Goal: Task Accomplishment & Management: Use online tool/utility

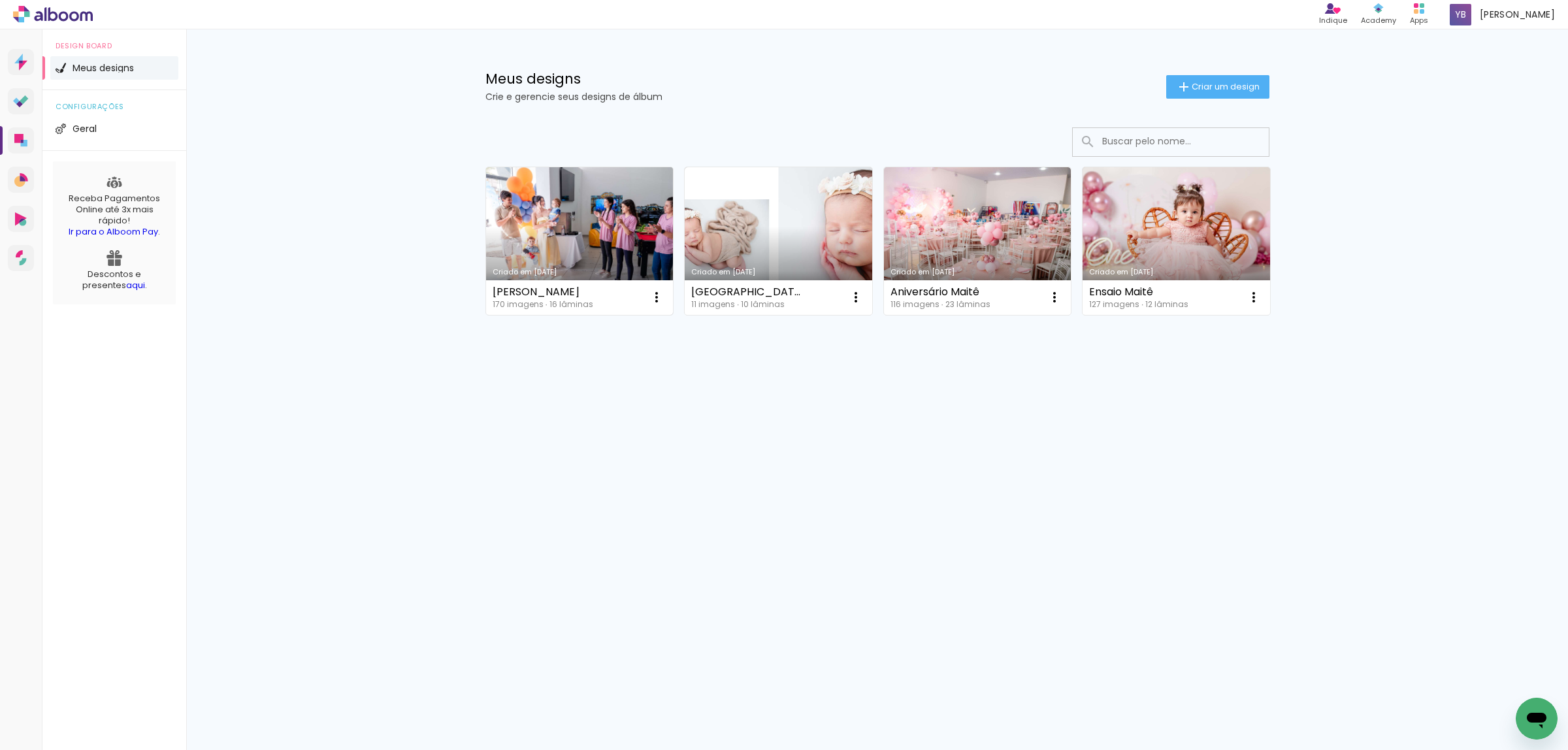
click at [580, 226] on link "Criado em [DATE]" at bounding box center [580, 241] width 188 height 148
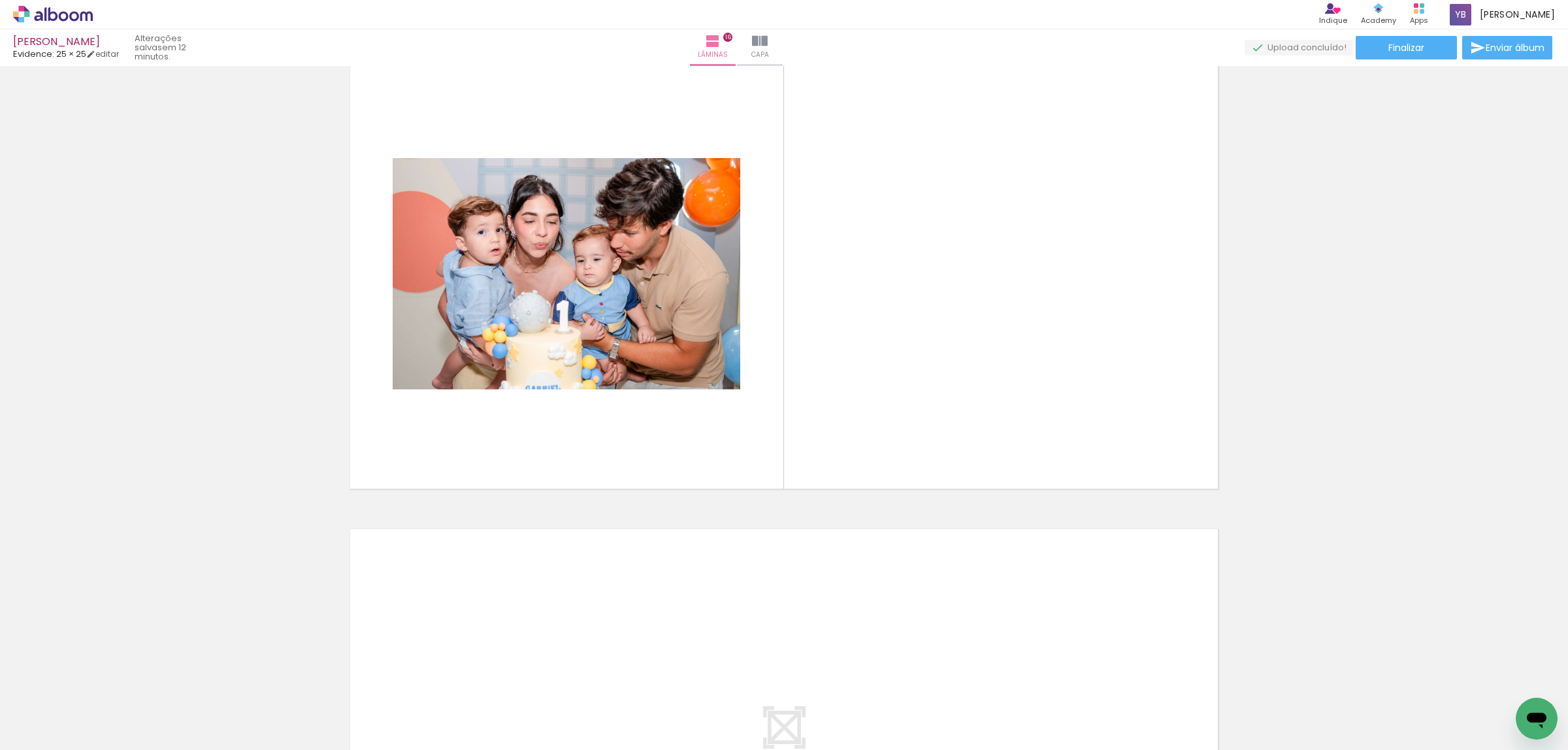
scroll to position [6698, 0]
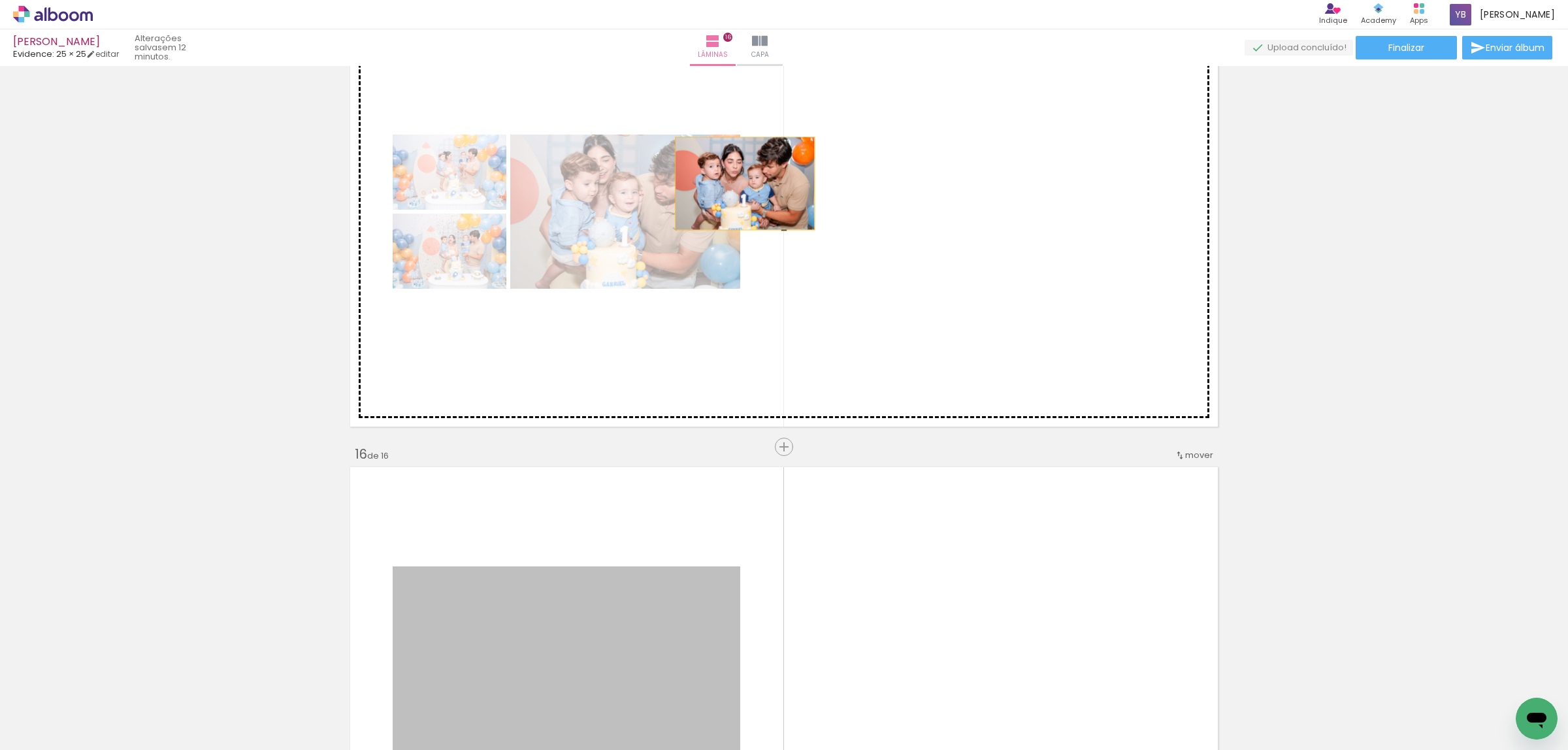
drag, startPoint x: 638, startPoint y: 624, endPoint x: 739, endPoint y: 184, distance: 451.4
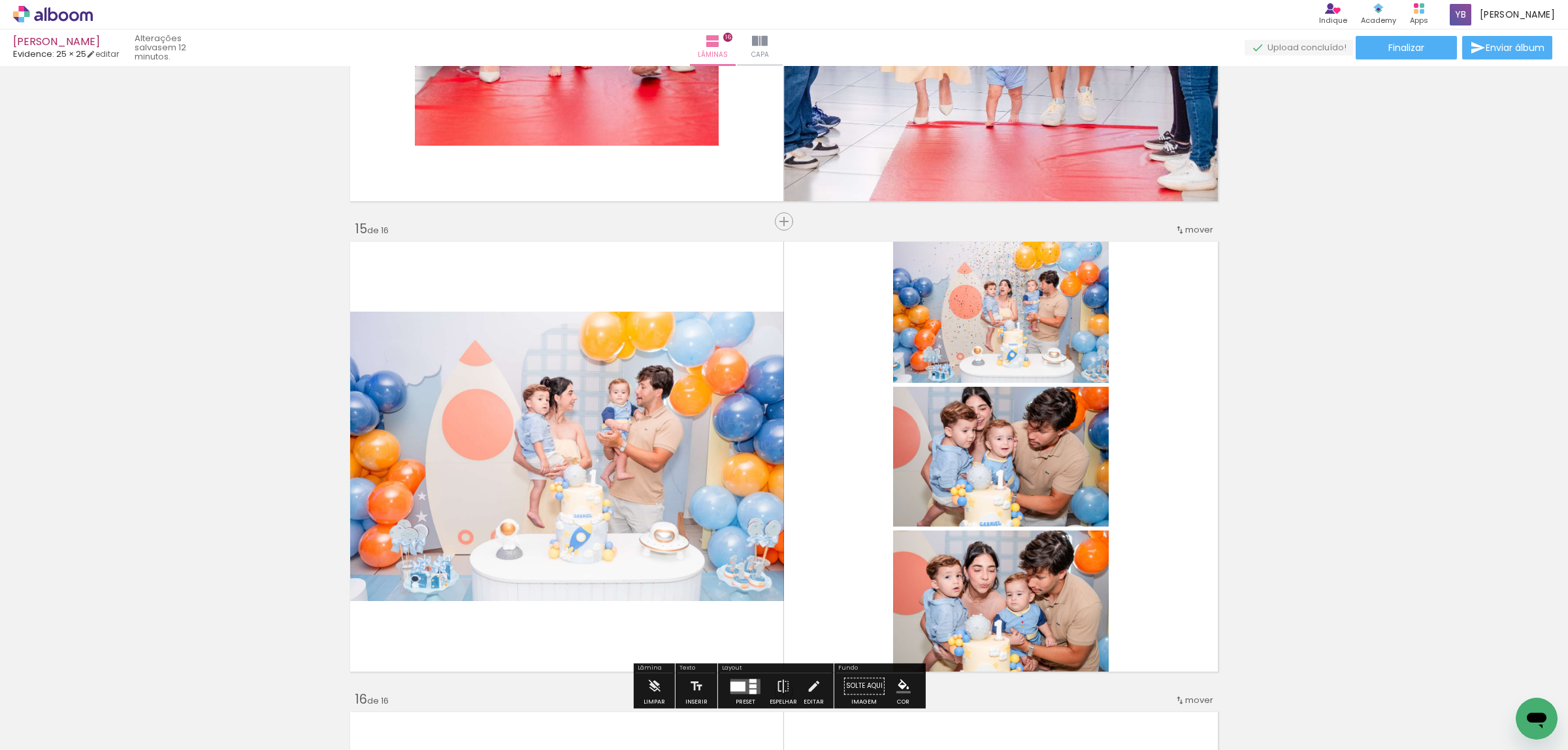
scroll to position [6616, 0]
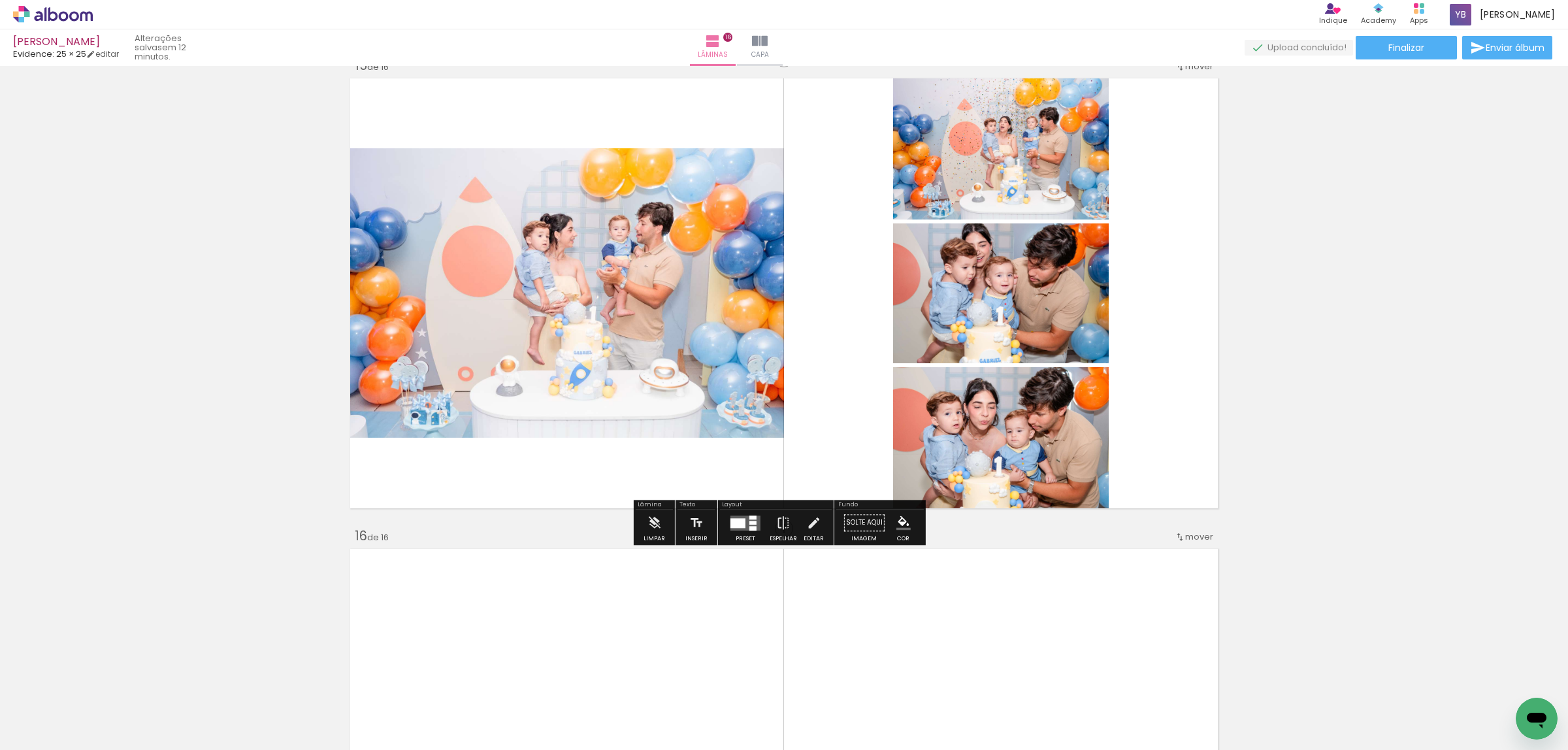
drag, startPoint x: 742, startPoint y: 522, endPoint x: 771, endPoint y: 501, distance: 35.8
click at [740, 523] on div at bounding box center [738, 523] width 15 height 10
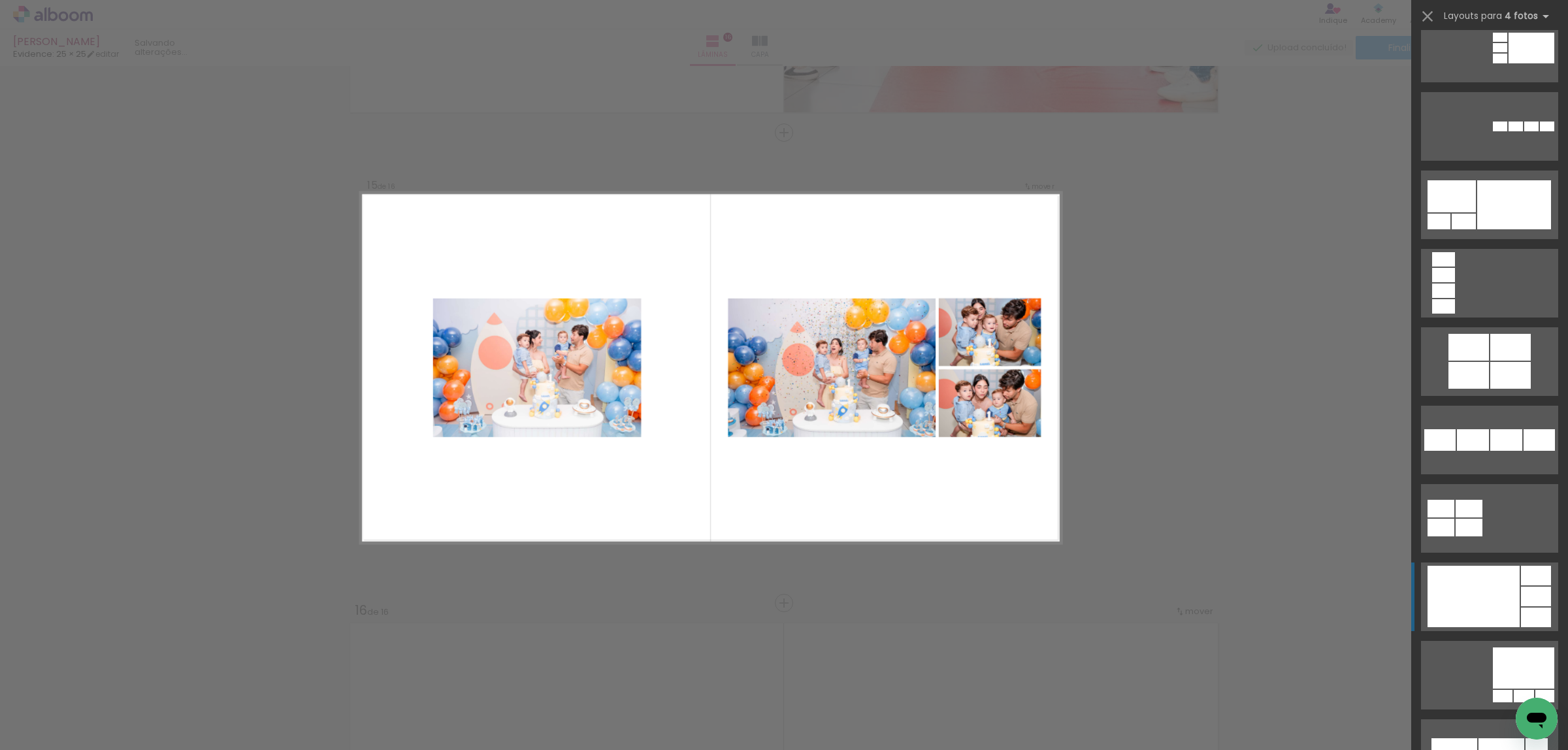
scroll to position [3022, 0]
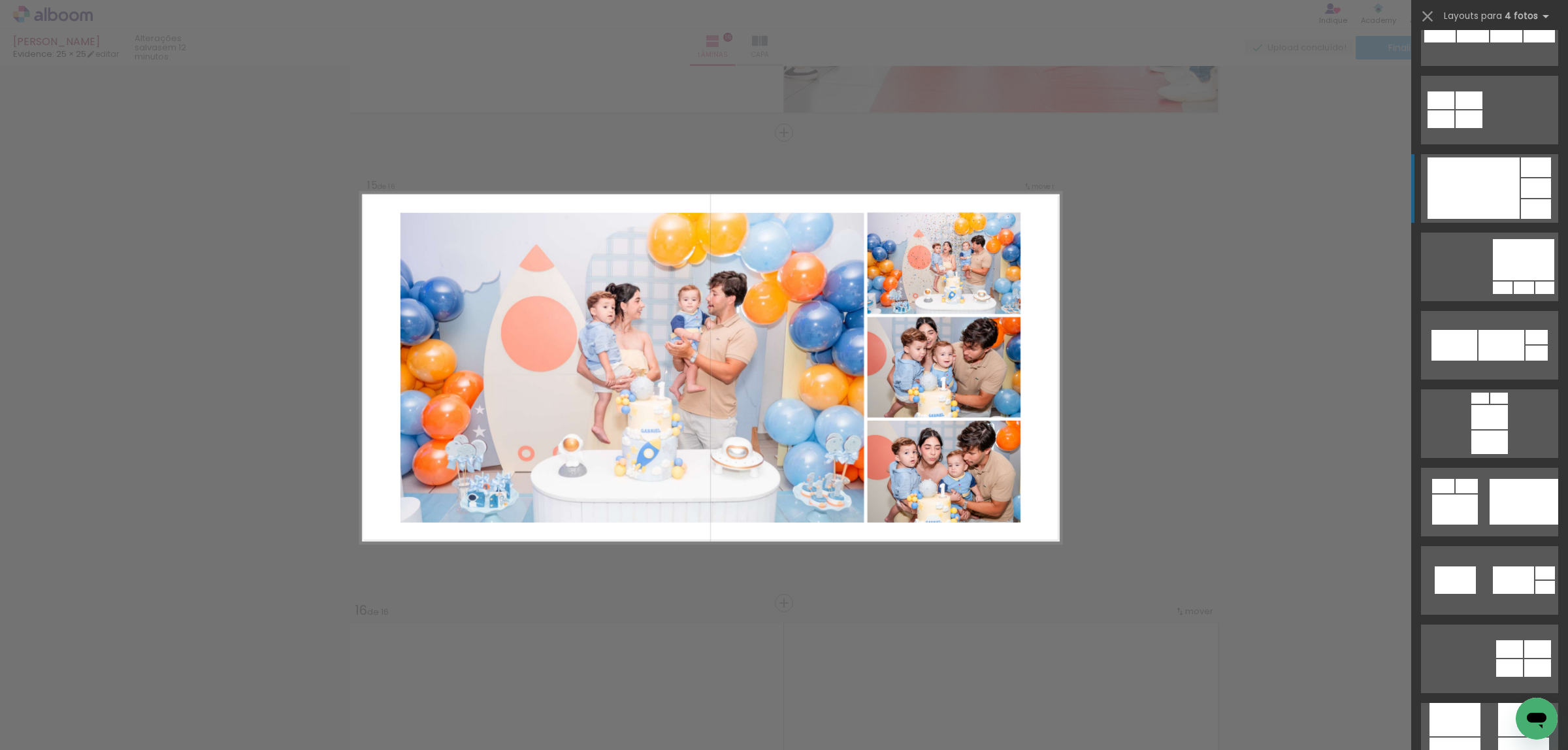
click at [1483, 202] on div at bounding box center [1473, 188] width 92 height 61
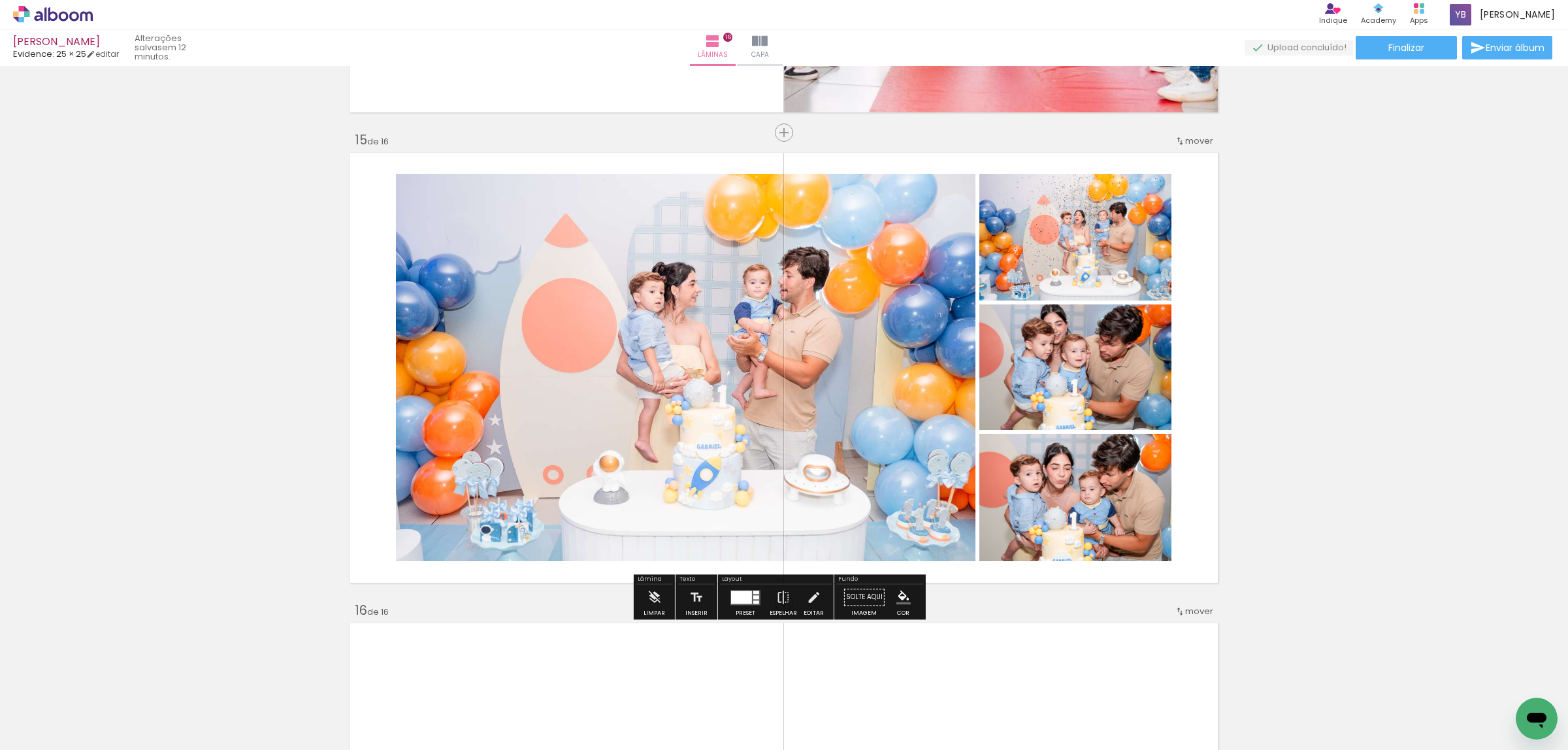
drag, startPoint x: 742, startPoint y: 598, endPoint x: 1340, endPoint y: 432, distance: 620.6
click at [740, 598] on div at bounding box center [741, 597] width 21 height 13
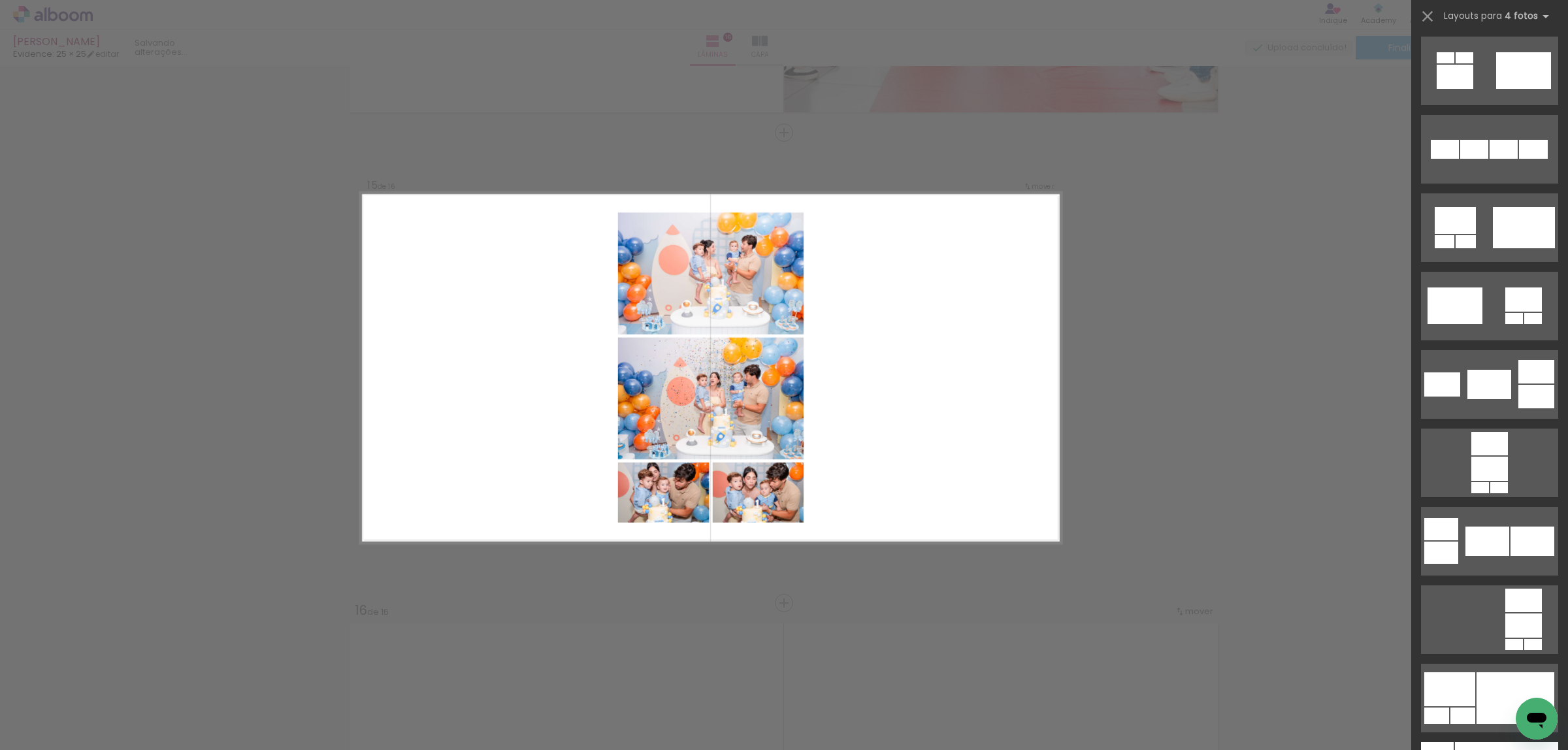
scroll to position [4411, 0]
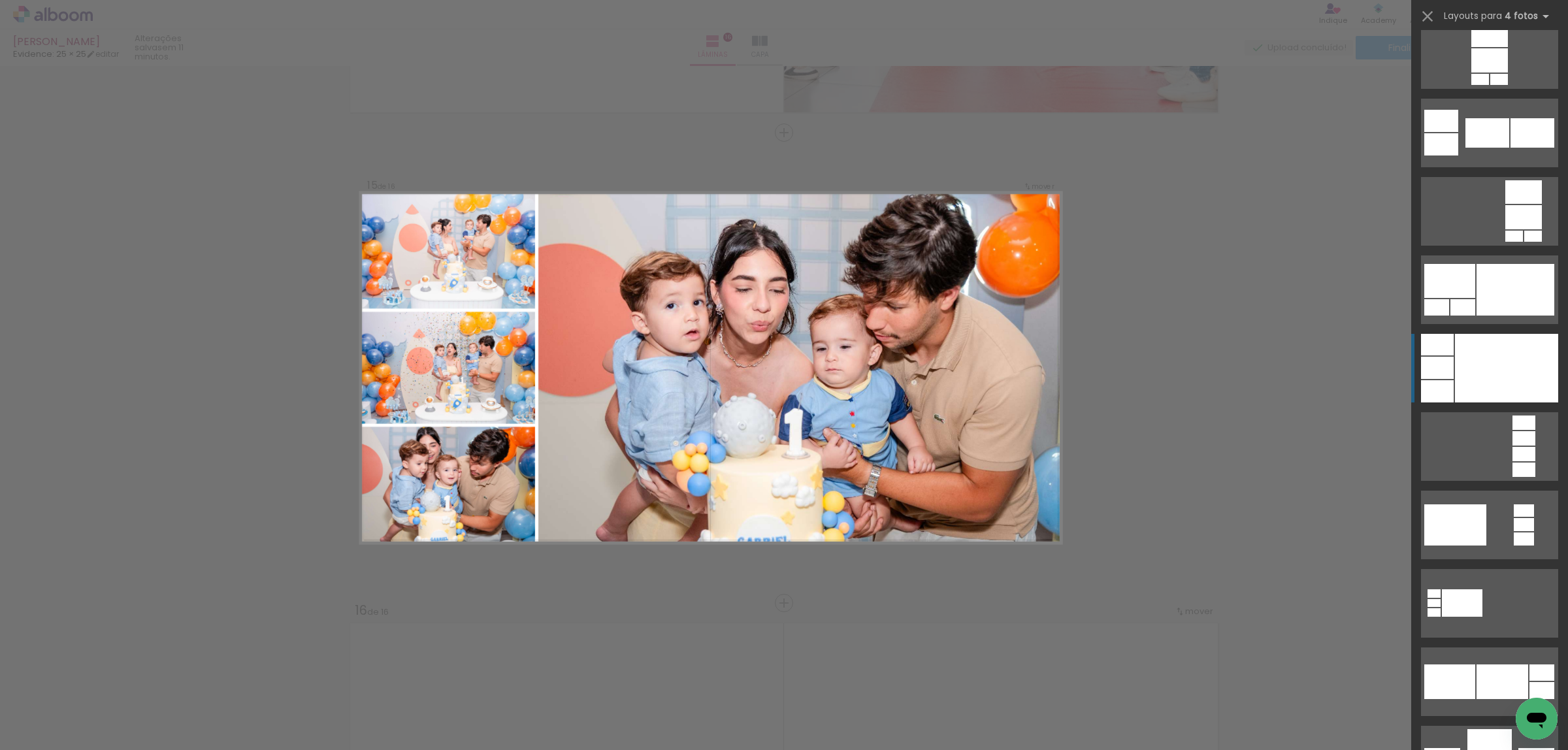
click at [1462, 373] on div at bounding box center [1506, 368] width 103 height 69
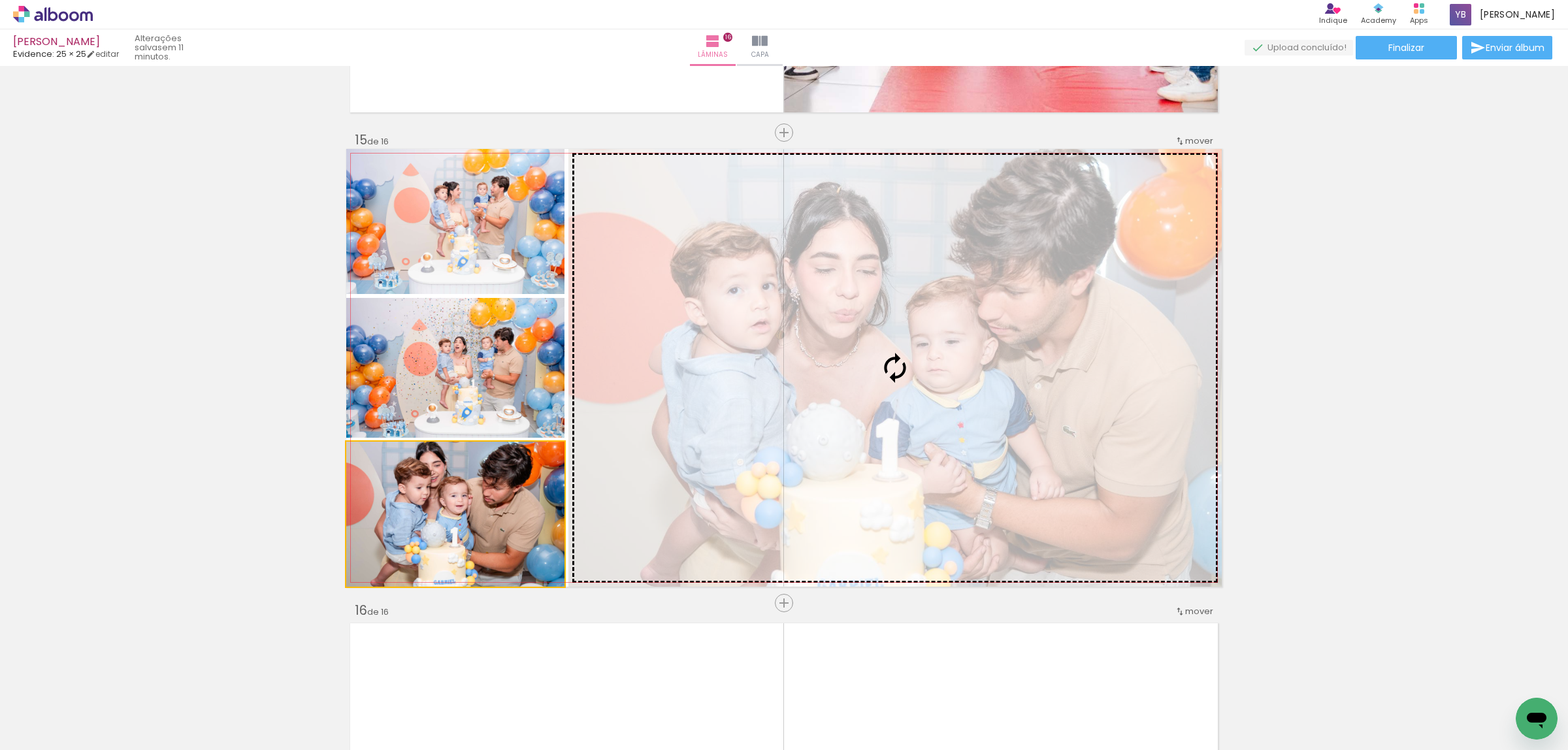
drag, startPoint x: 492, startPoint y: 484, endPoint x: 762, endPoint y: 440, distance: 273.6
click at [0, 0] on slot at bounding box center [0, 0] width 0 height 0
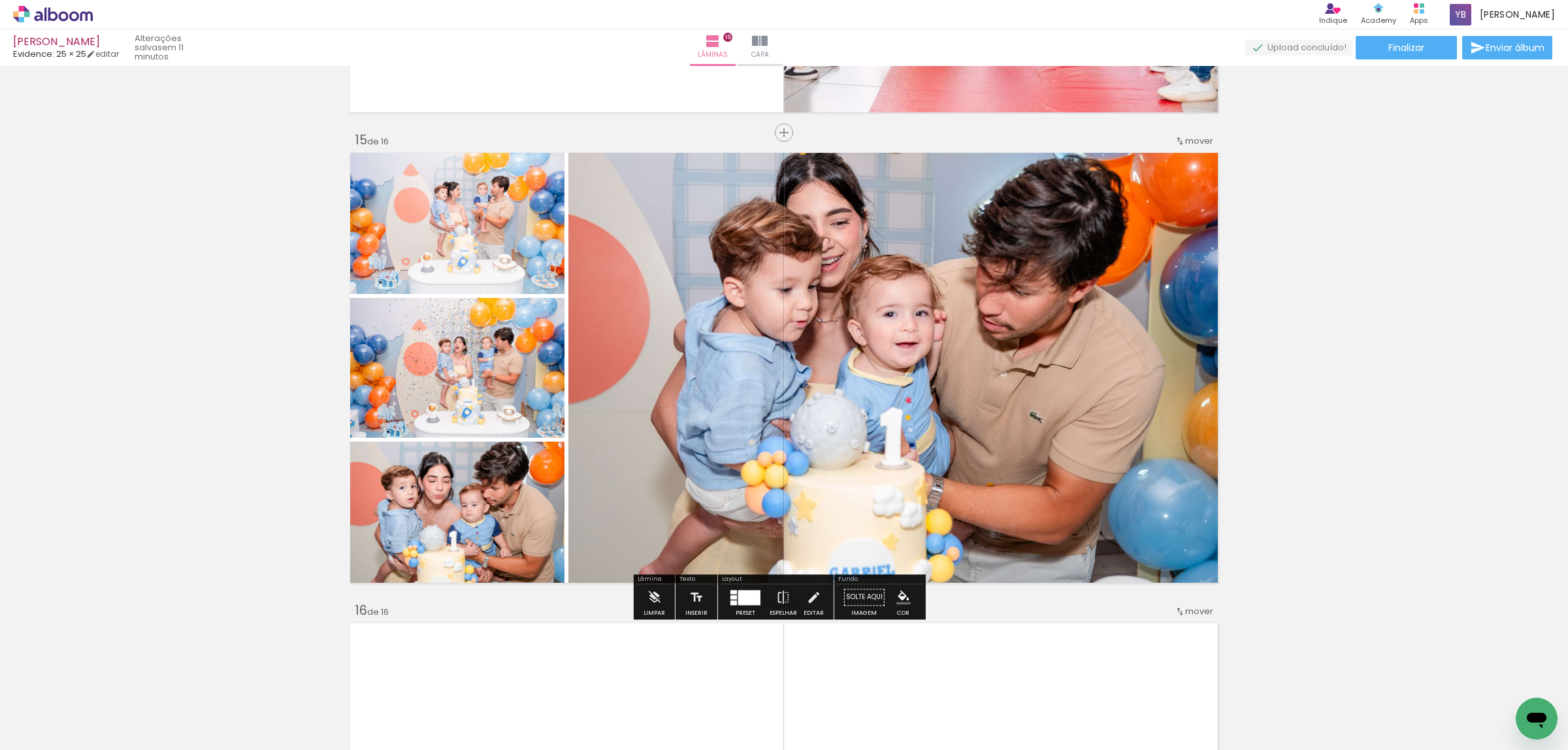
click at [746, 599] on div at bounding box center [749, 597] width 22 height 15
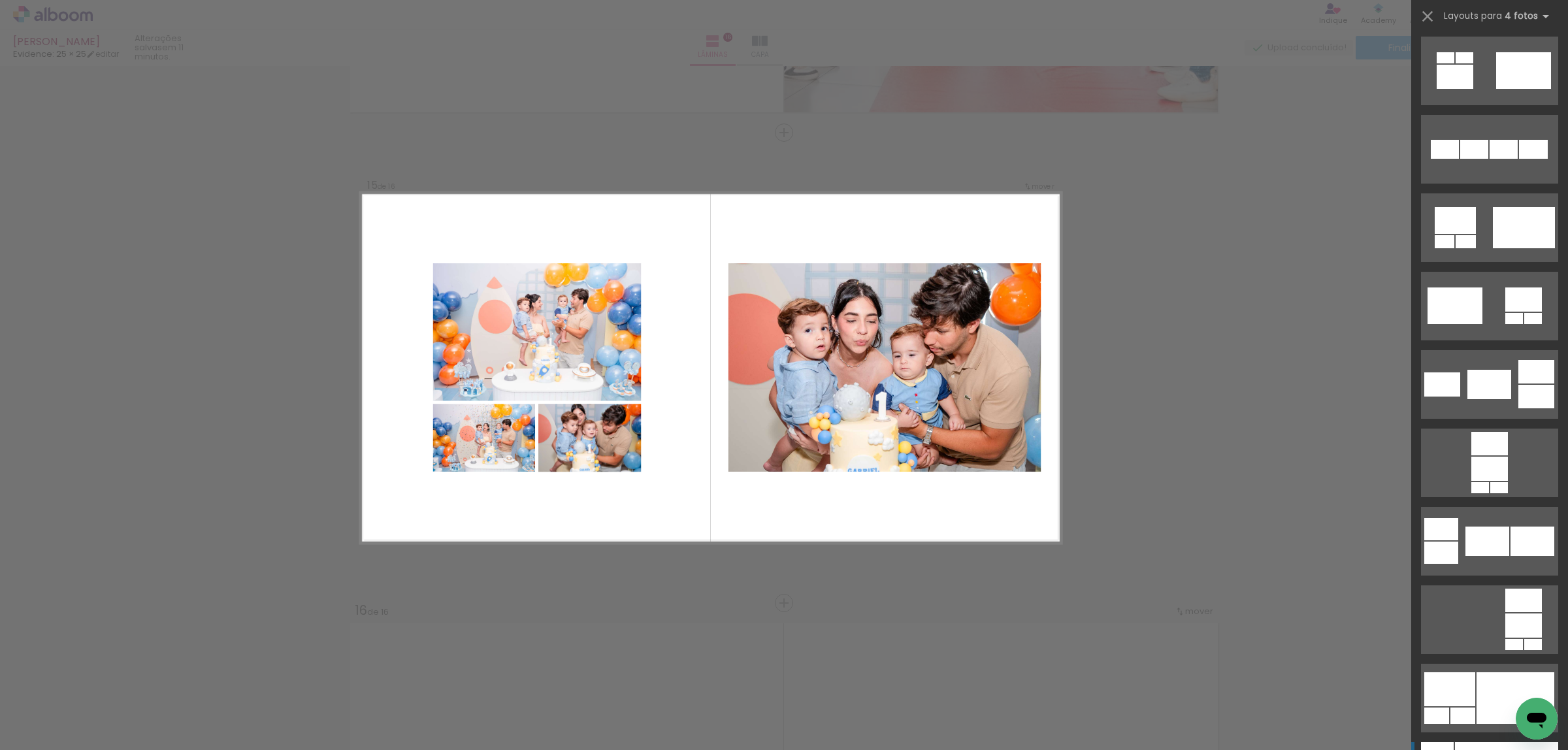
scroll to position [4248, 0]
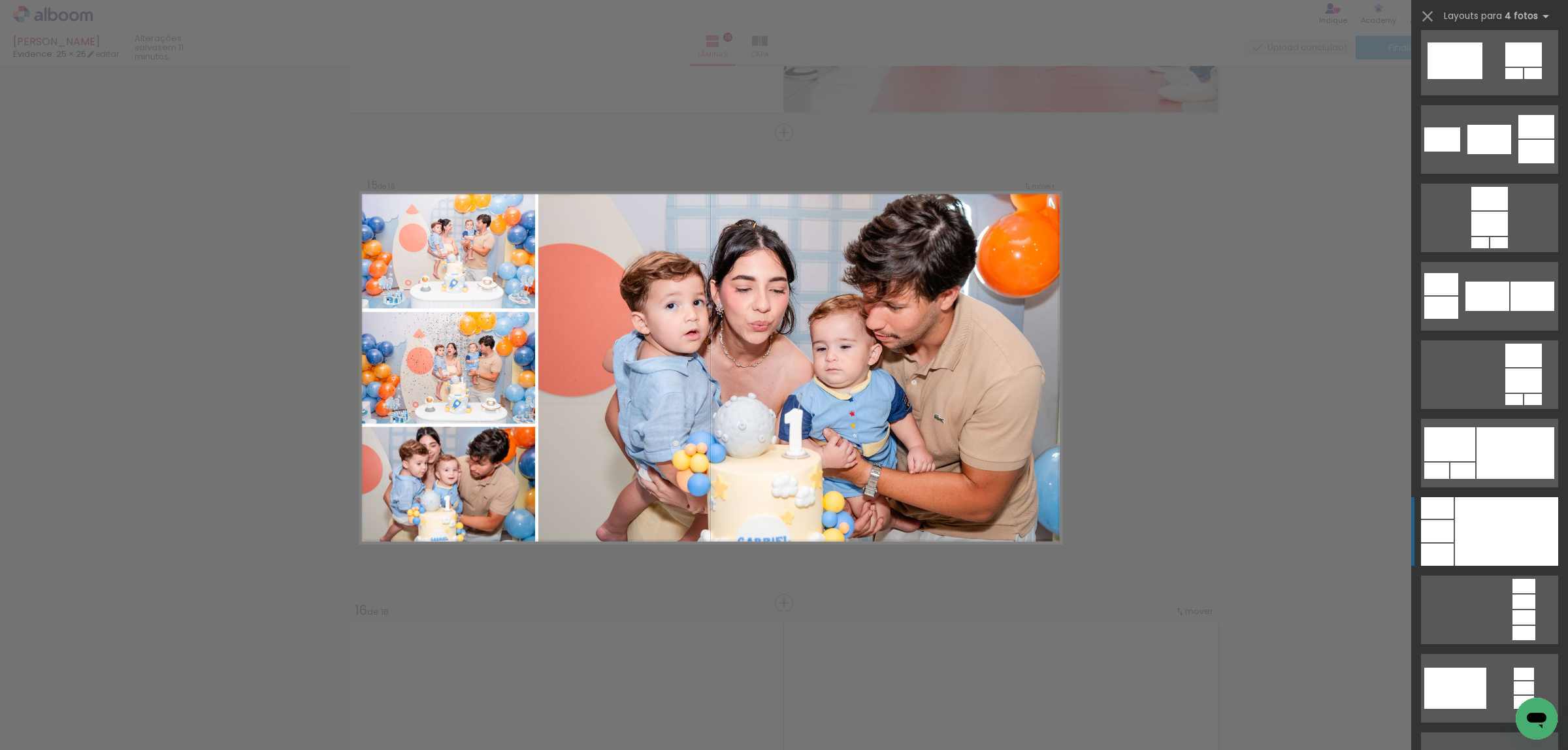
click at [1490, 512] on div at bounding box center [1506, 532] width 103 height 69
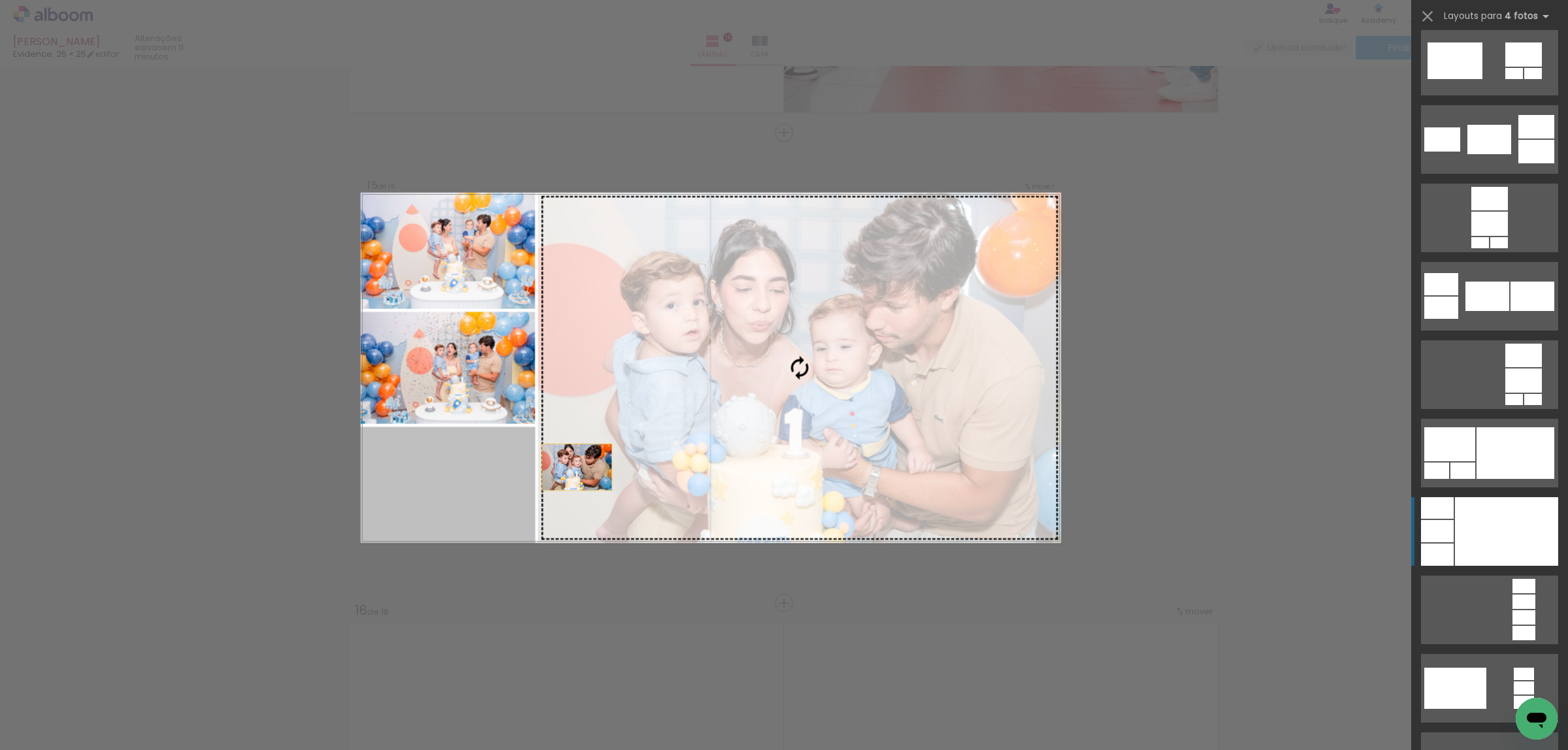
drag, startPoint x: 471, startPoint y: 486, endPoint x: 603, endPoint y: 463, distance: 134.0
click at [0, 0] on slot at bounding box center [0, 0] width 0 height 0
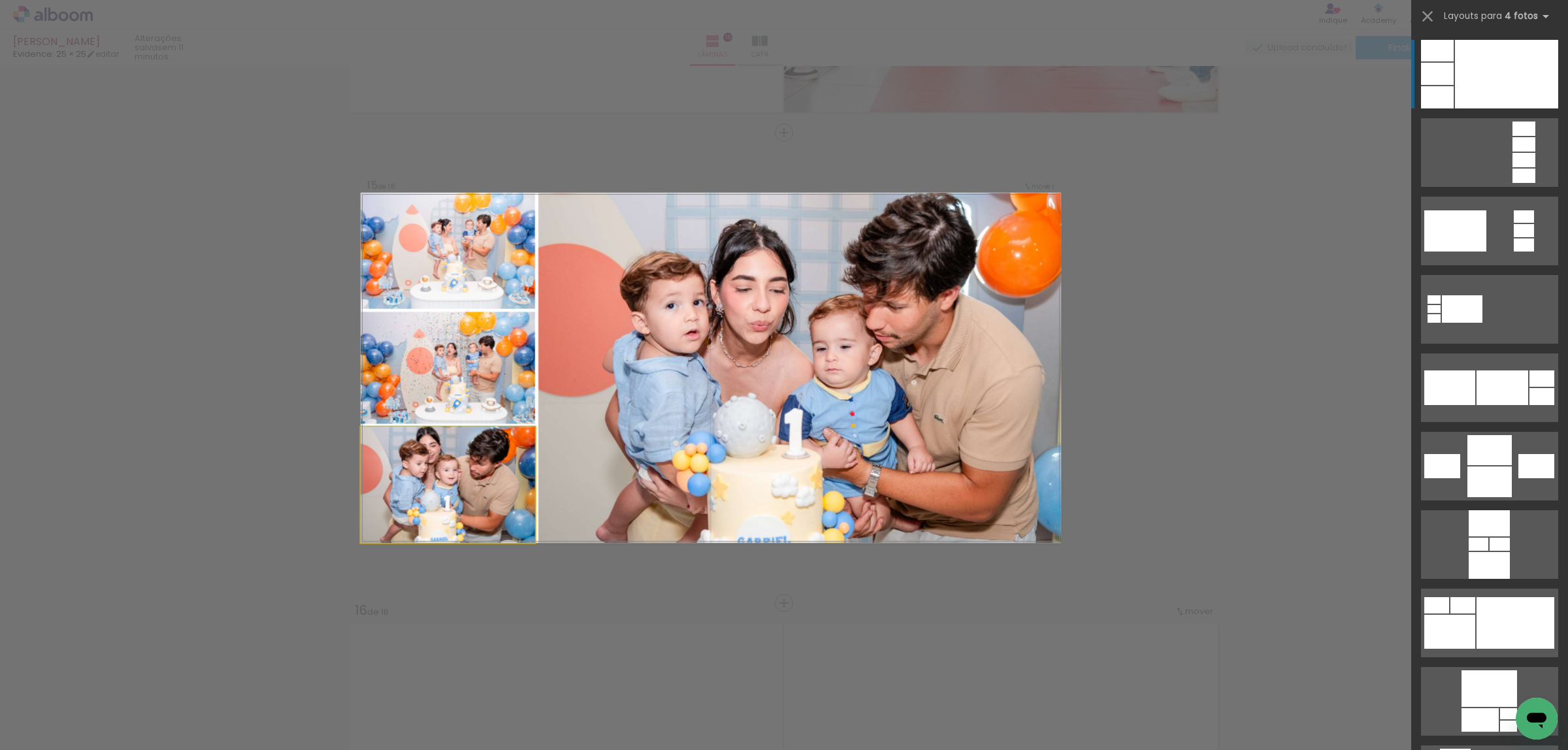
drag, startPoint x: 455, startPoint y: 488, endPoint x: 735, endPoint y: 441, distance: 283.9
click at [0, 0] on slot at bounding box center [0, 0] width 0 height 0
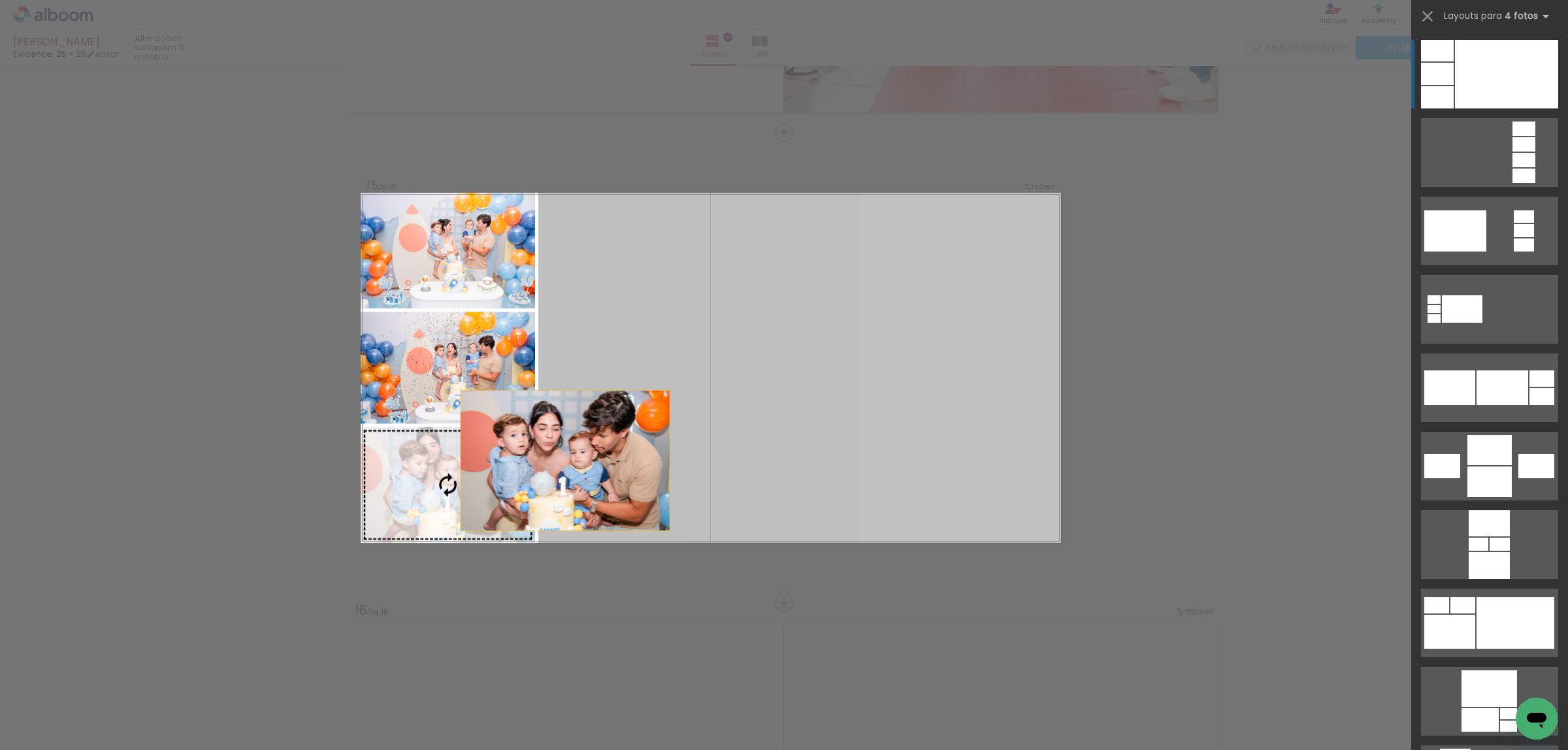
drag, startPoint x: 735, startPoint y: 440, endPoint x: 500, endPoint y: 484, distance: 239.1
click at [0, 0] on slot at bounding box center [0, 0] width 0 height 0
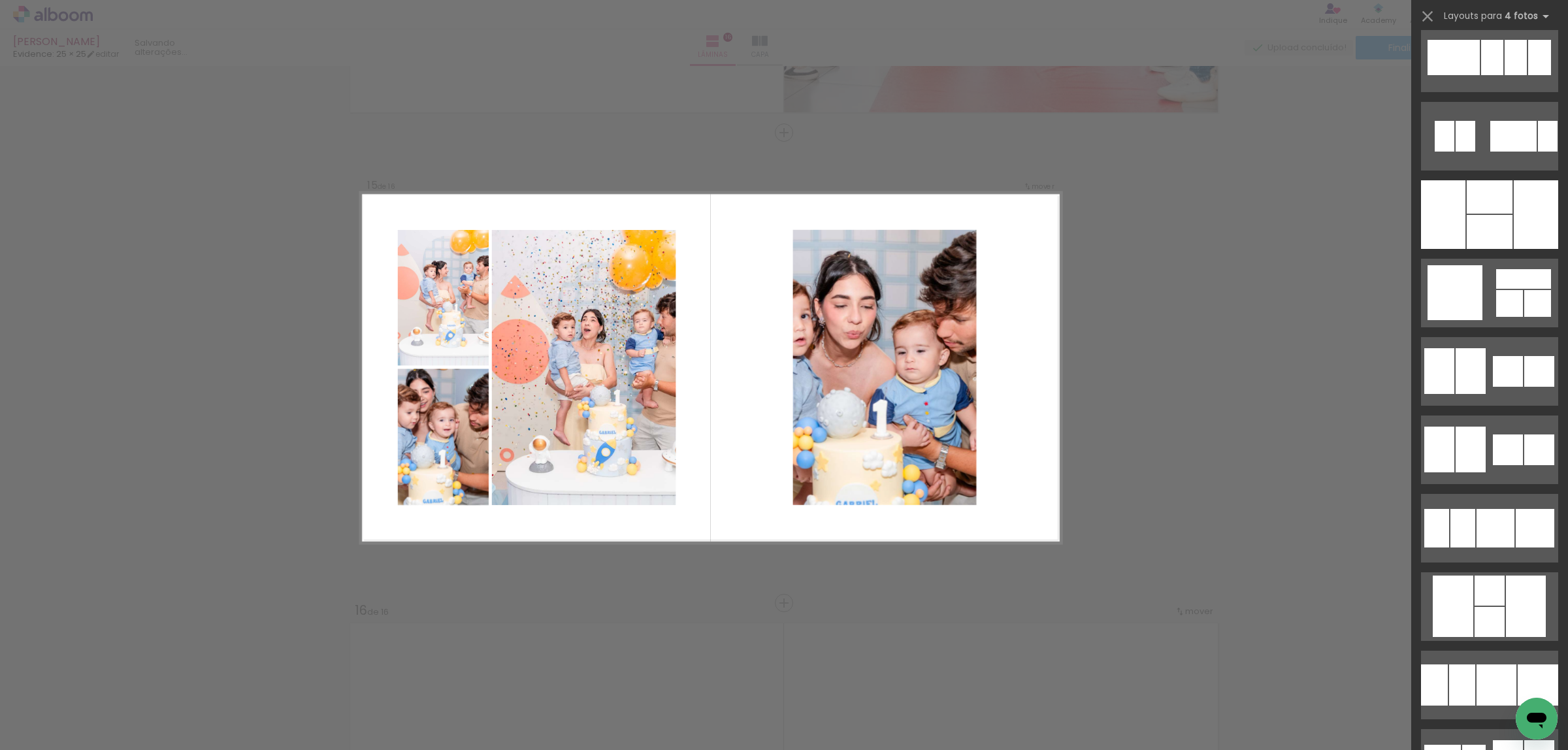
scroll to position [23329, 0]
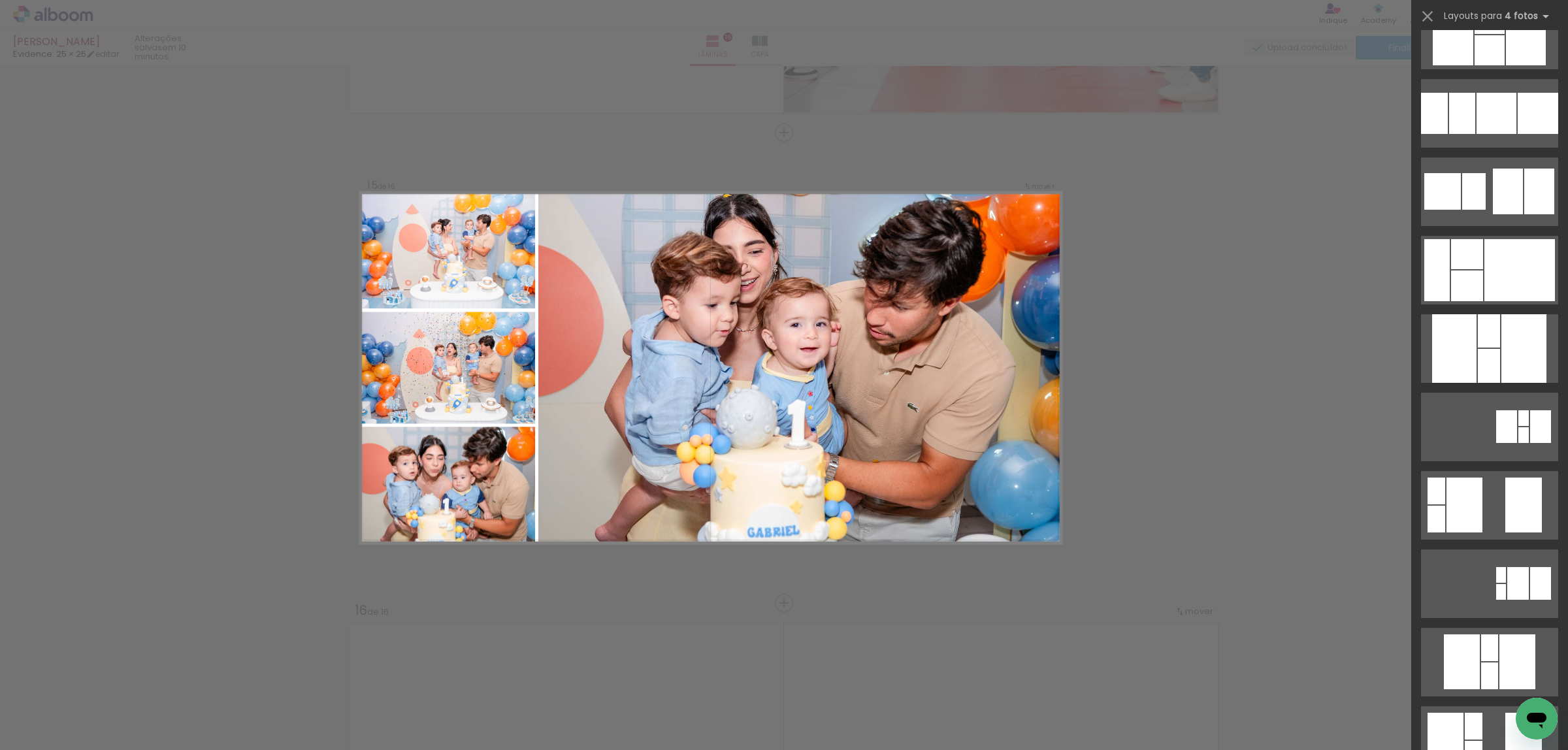
click at [0, 0] on div "Confirmar Cancelar" at bounding box center [0, 0] width 0 height 0
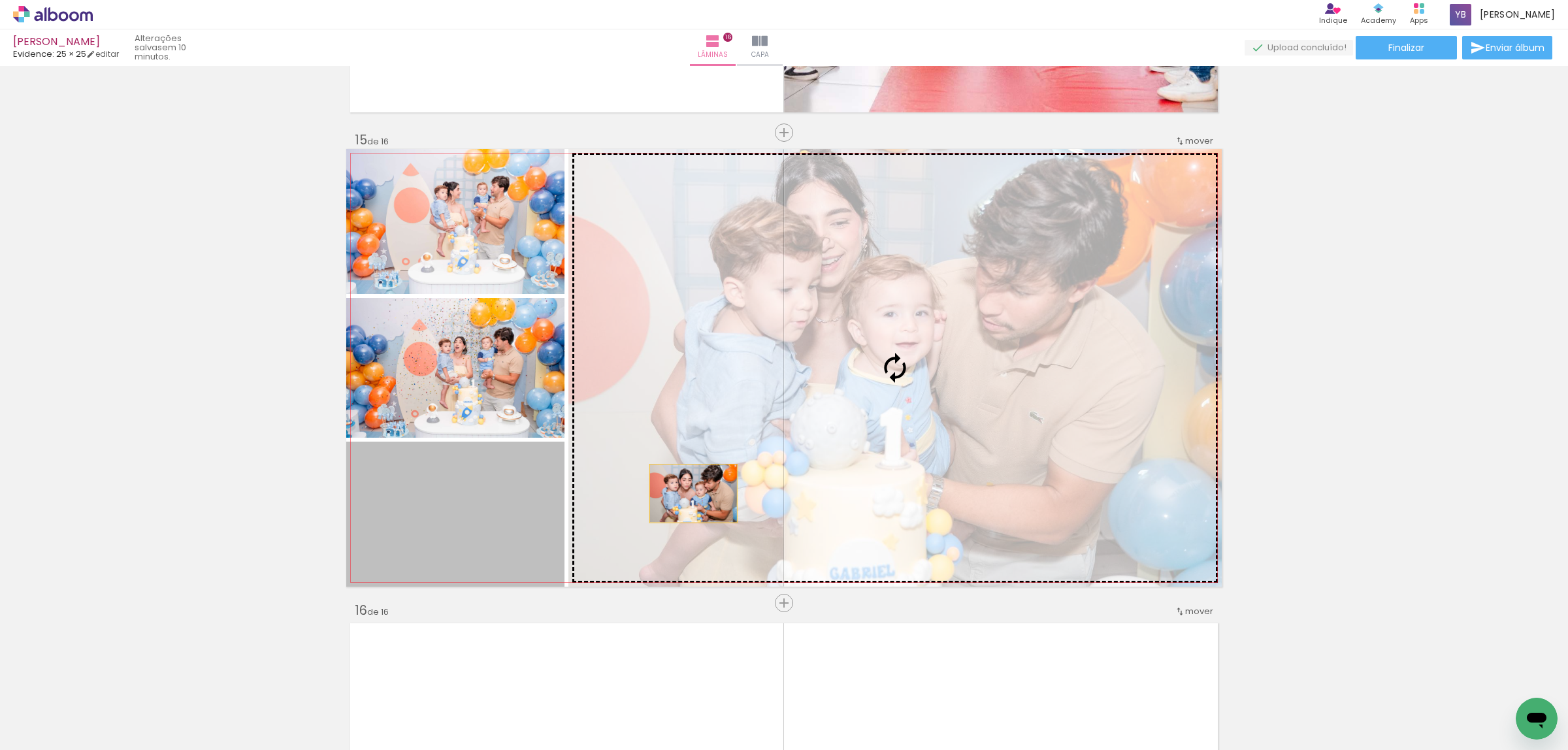
drag, startPoint x: 472, startPoint y: 534, endPoint x: 687, endPoint y: 494, distance: 218.7
click at [0, 0] on slot at bounding box center [0, 0] width 0 height 0
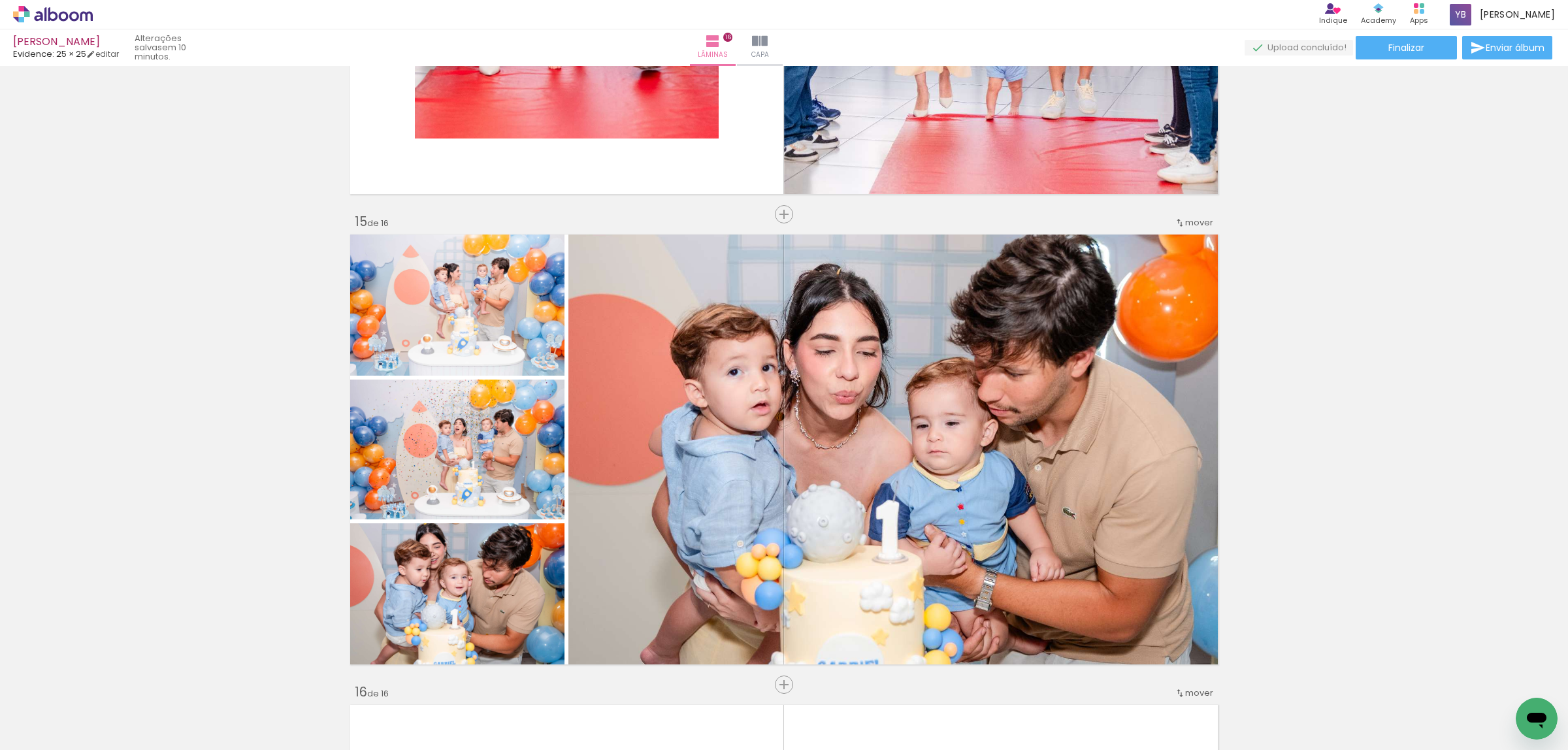
scroll to position [6542, 0]
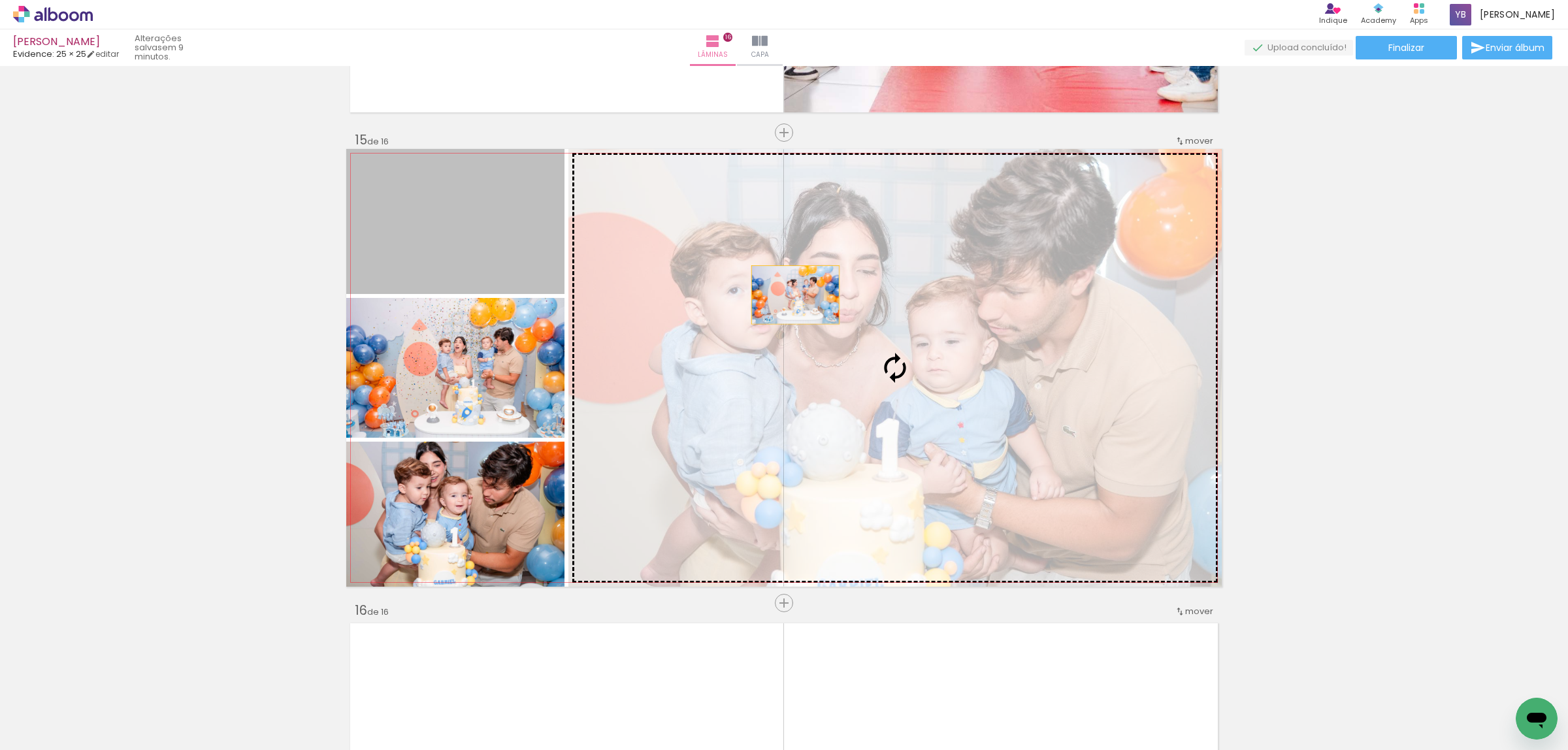
drag, startPoint x: 425, startPoint y: 227, endPoint x: 807, endPoint y: 296, distance: 388.2
click at [0, 0] on slot at bounding box center [0, 0] width 0 height 0
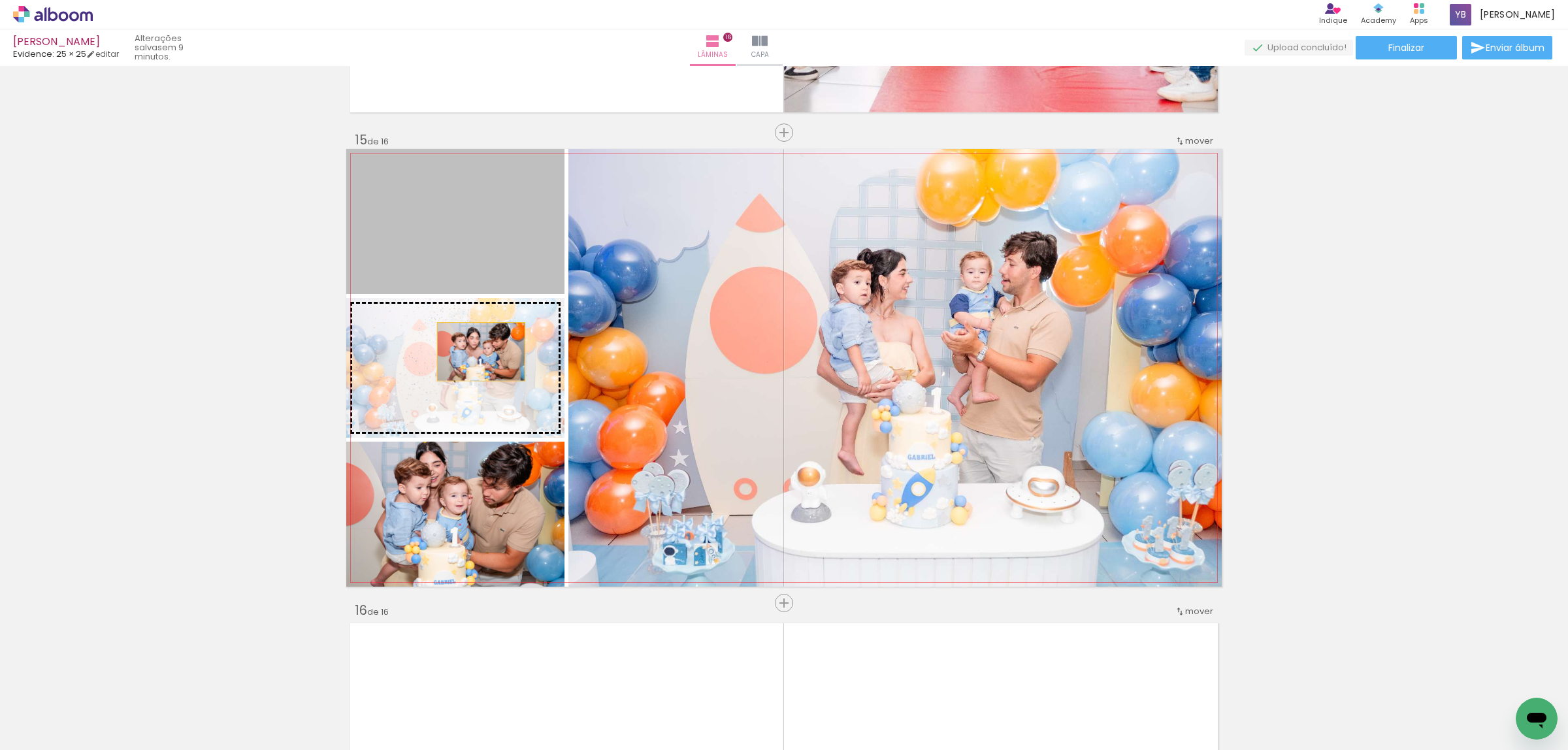
drag, startPoint x: 461, startPoint y: 262, endPoint x: 474, endPoint y: 350, distance: 89.0
click at [0, 0] on slot at bounding box center [0, 0] width 0 height 0
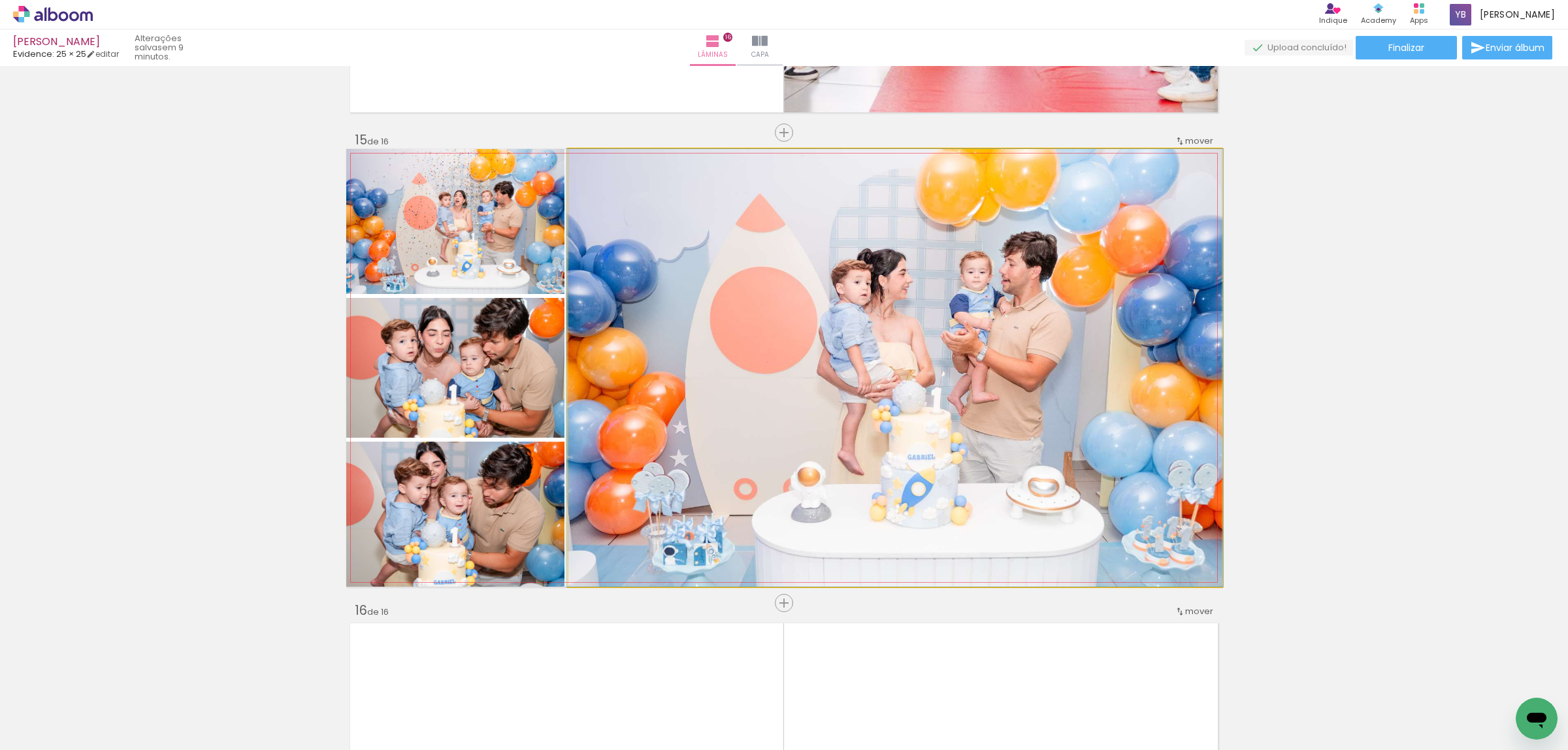
click at [971, 382] on quentale-photo at bounding box center [895, 368] width 653 height 438
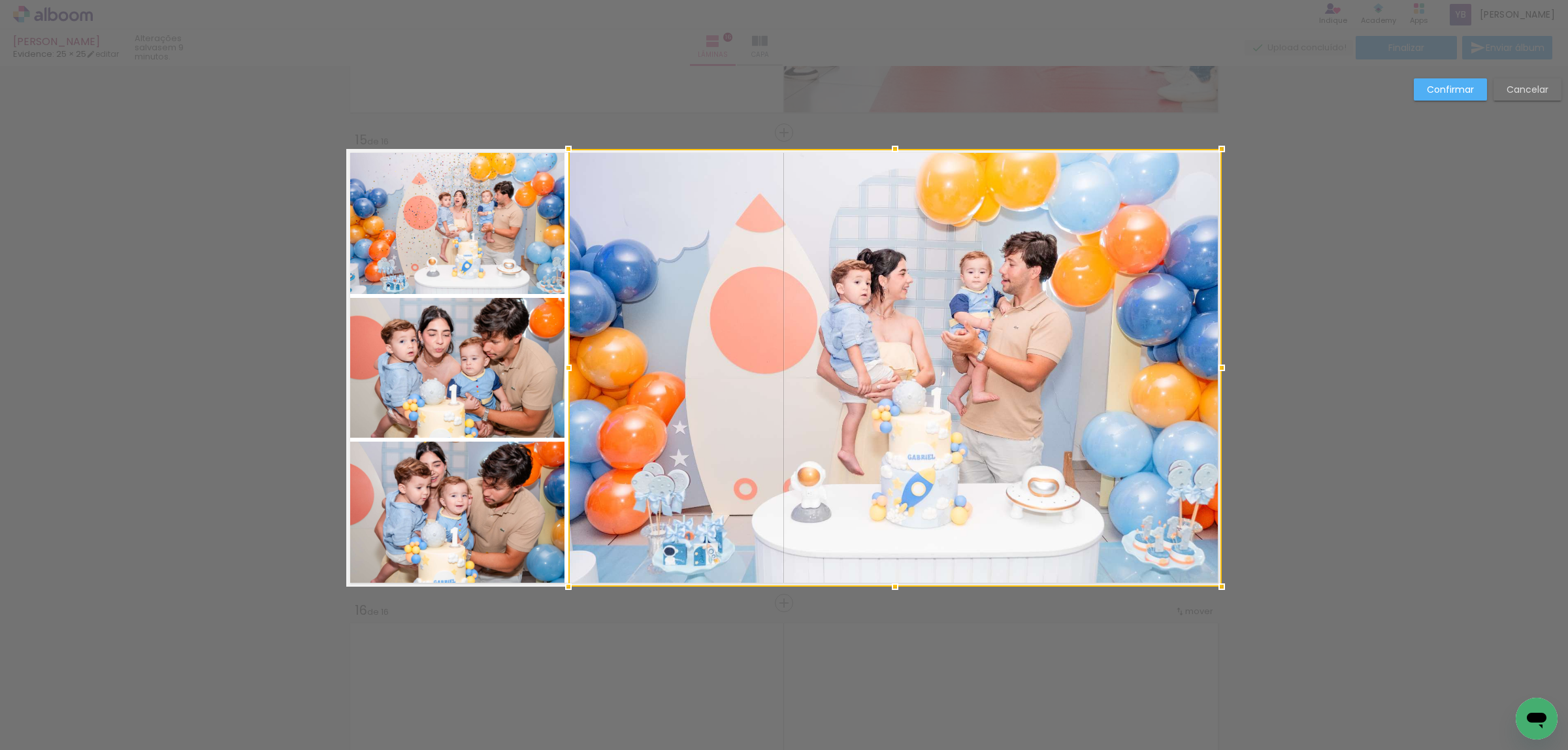
click at [907, 398] on div at bounding box center [895, 368] width 653 height 438
click at [0, 0] on div "Confirmar Cancelar" at bounding box center [0, 0] width 0 height 0
click at [0, 0] on slot "Confirmar" at bounding box center [0, 0] width 0 height 0
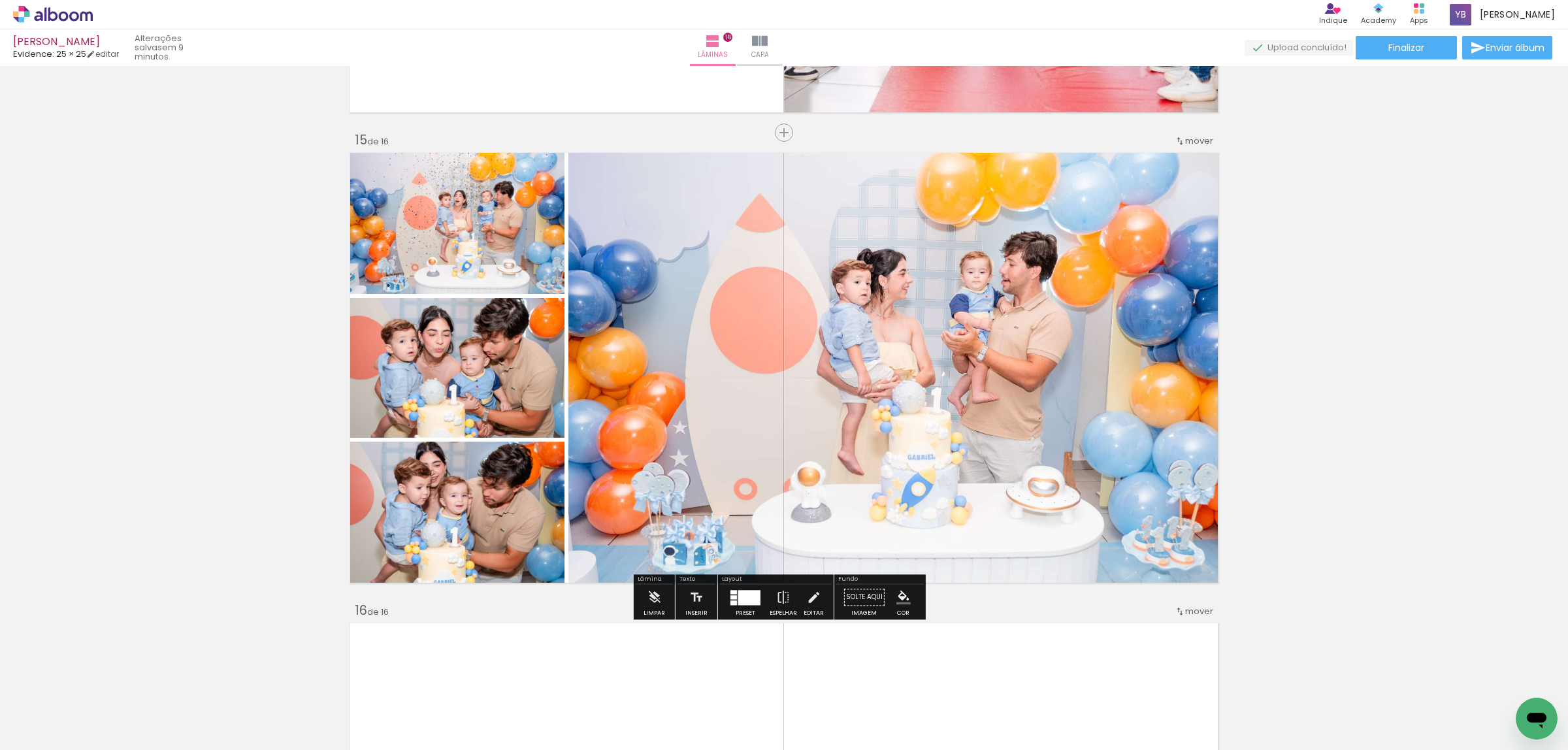
click at [1141, 213] on quentale-photo at bounding box center [895, 368] width 653 height 438
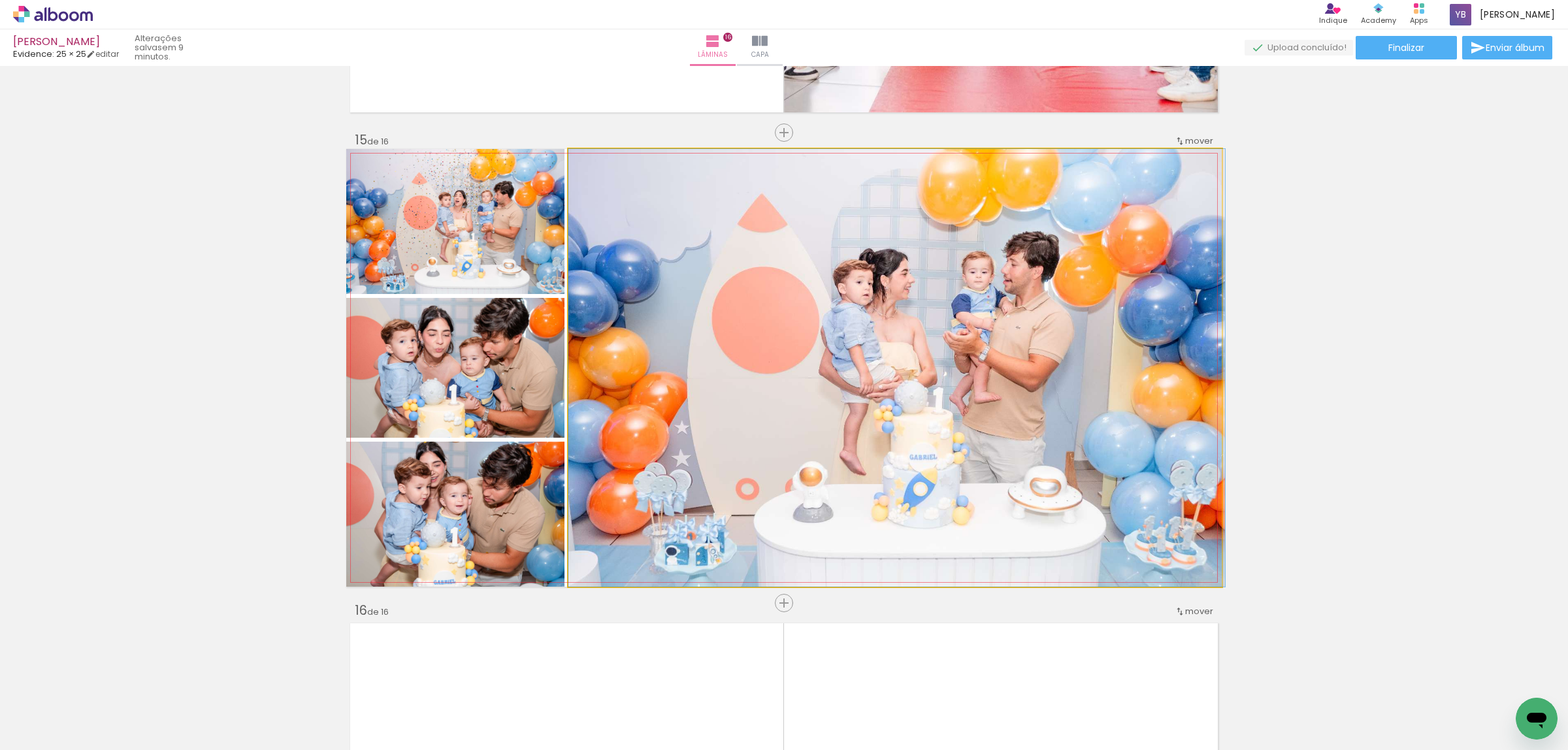
drag, startPoint x: 1127, startPoint y: 206, endPoint x: 1189, endPoint y: 164, distance: 74.9
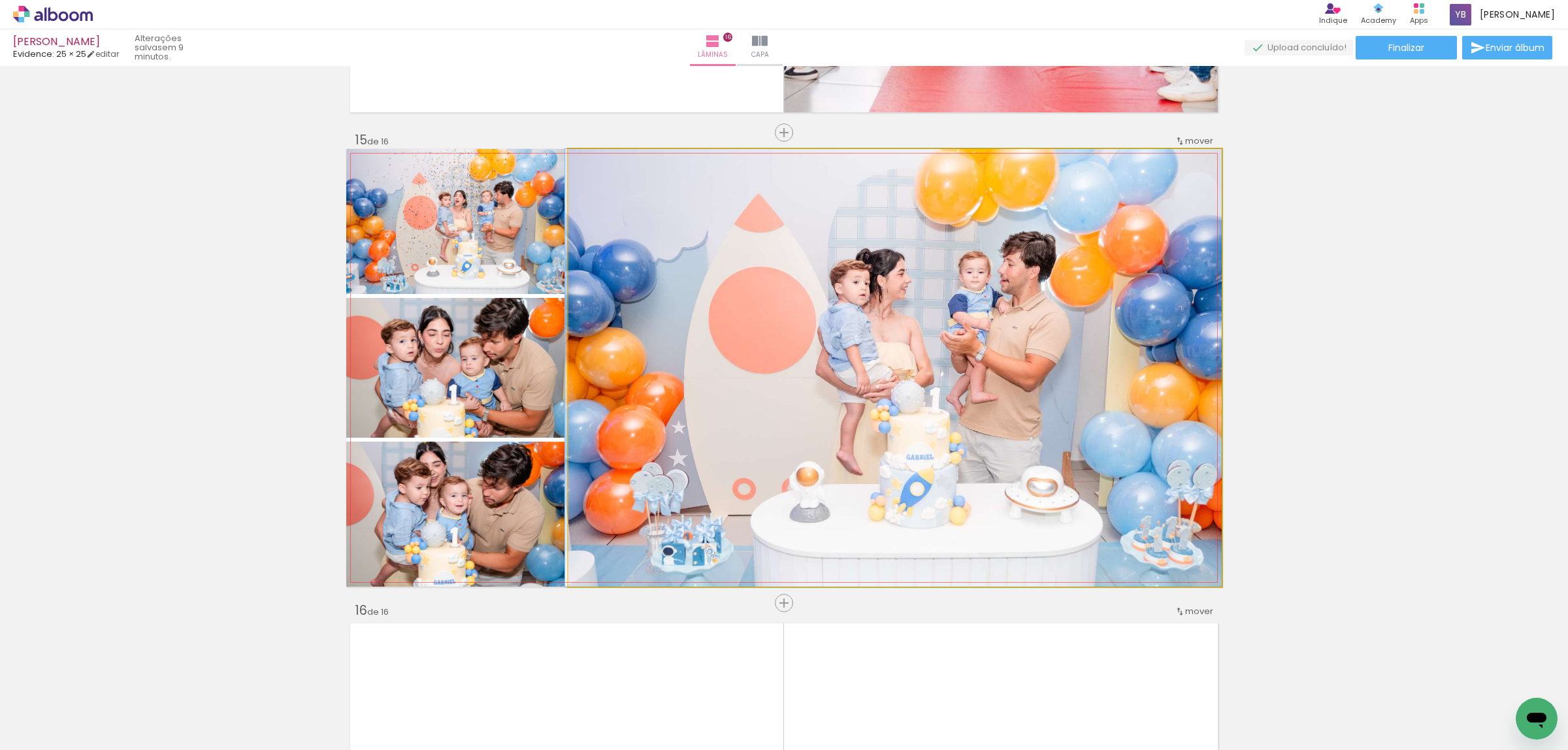
drag, startPoint x: 1174, startPoint y: 165, endPoint x: 1073, endPoint y: 185, distance: 103.0
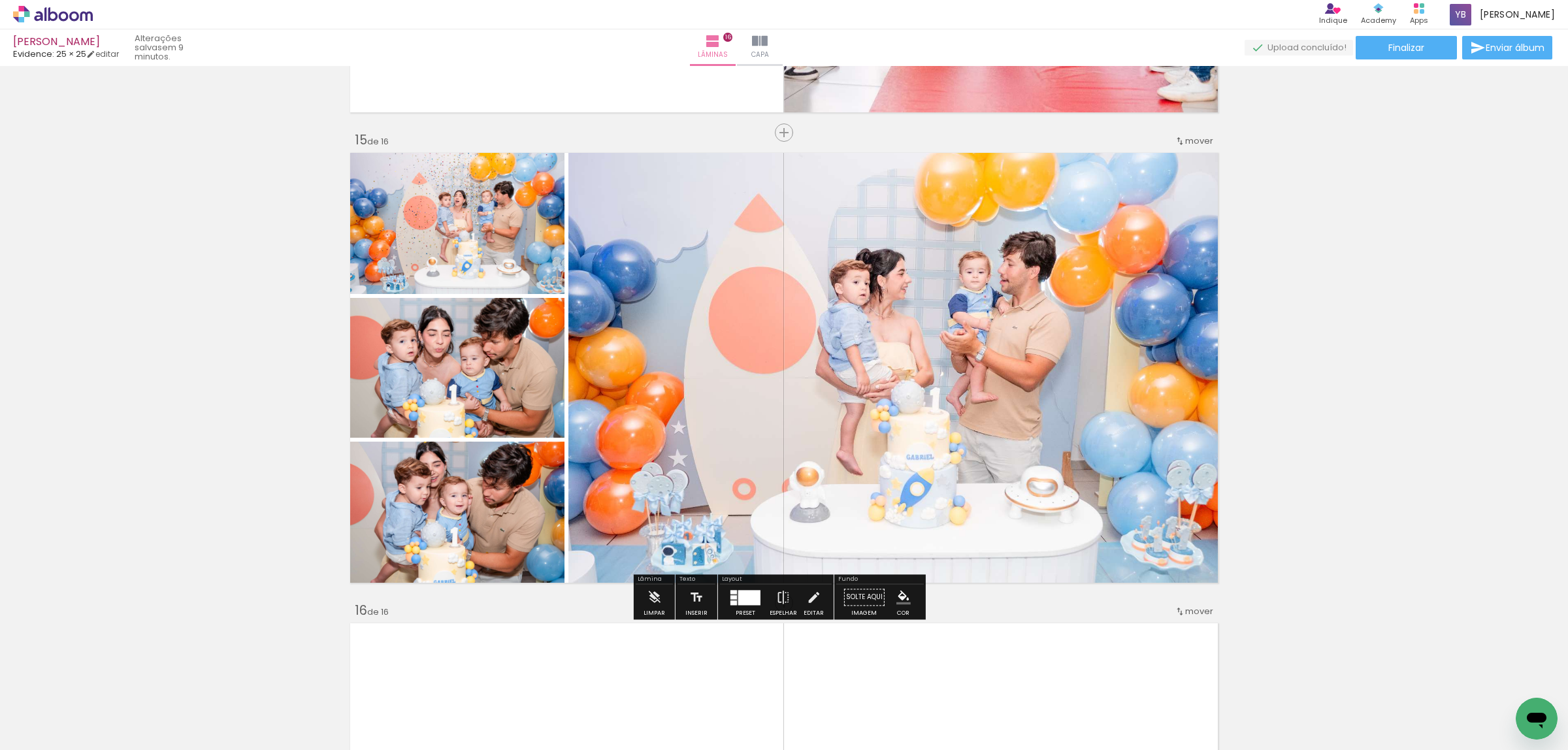
click at [1392, 47] on span "Finalizar" at bounding box center [1406, 48] width 36 height 9
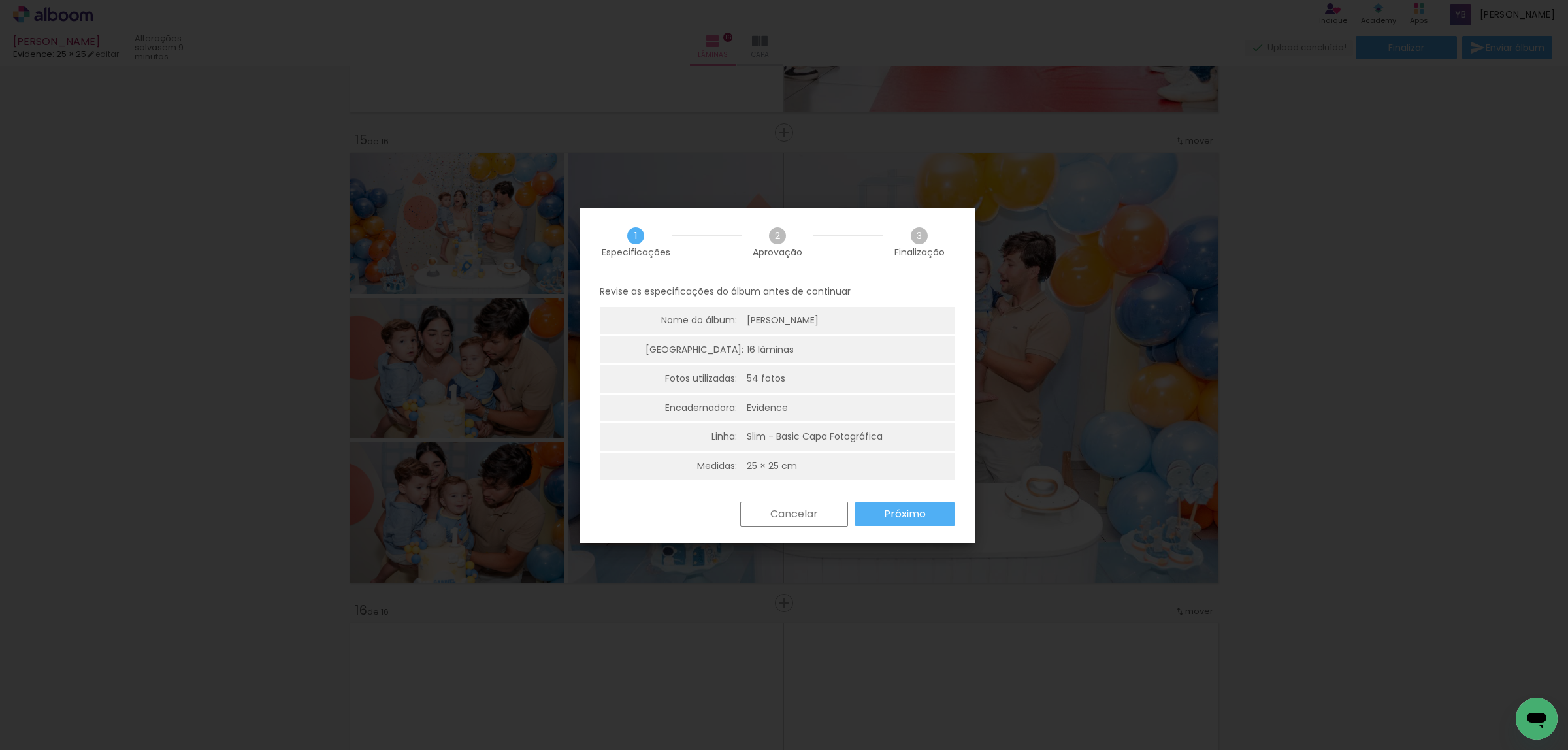
click at [0, 0] on paper-button "Próximo" at bounding box center [0, 0] width 0 height 0
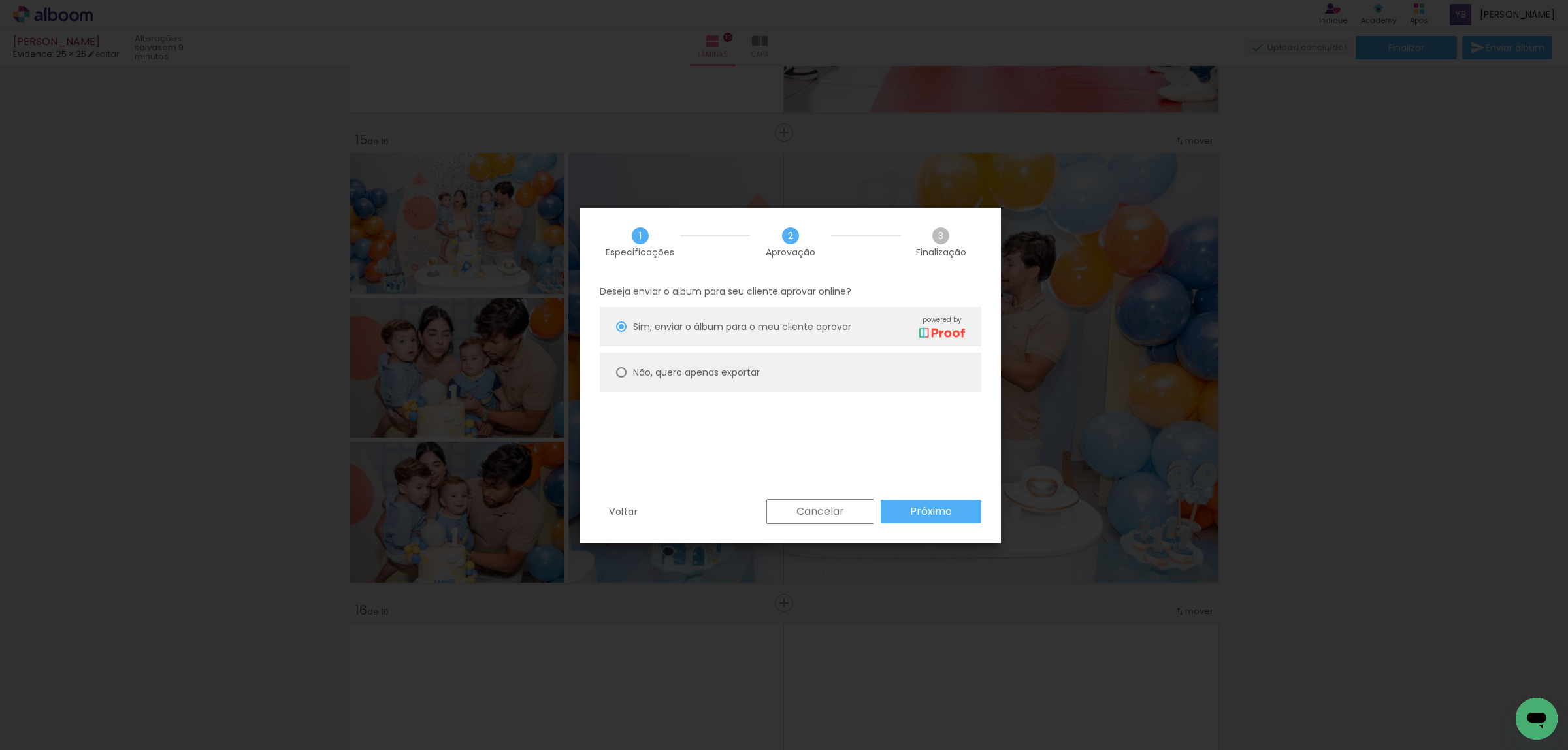
click at [0, 0] on paper-button "Próximo" at bounding box center [0, 0] width 0 height 0
